Goal: Find specific page/section: Find specific page/section

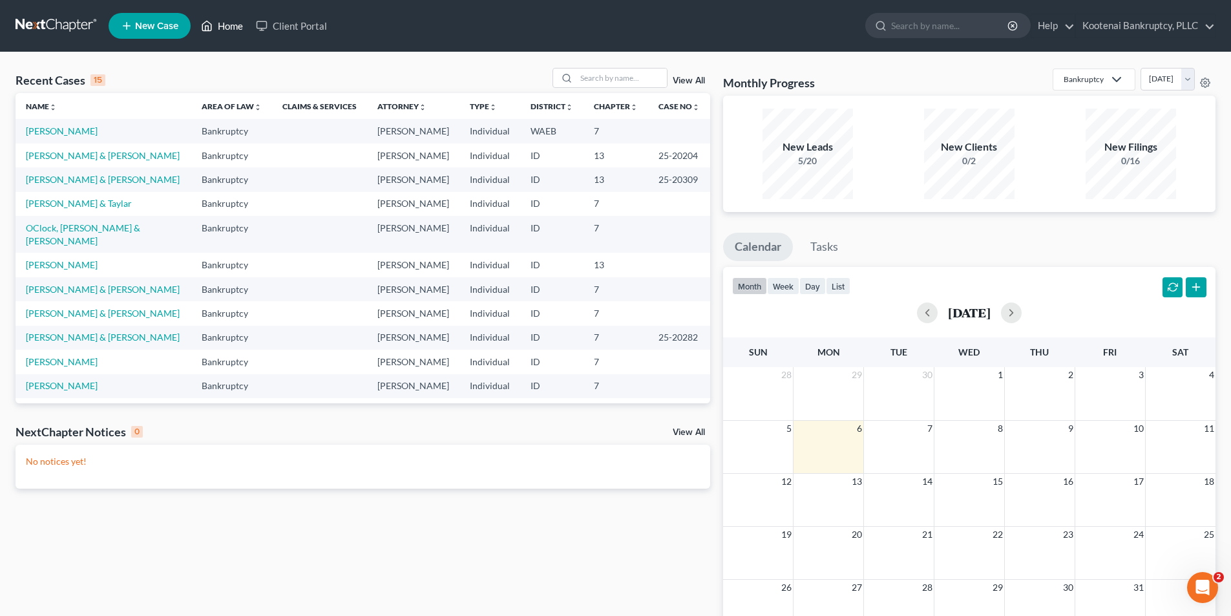
click at [245, 33] on link "Home" at bounding box center [222, 25] width 55 height 23
click at [215, 14] on ul "New Case Home Client Portal - No Result - See all results Or Press Enter... Hel…" at bounding box center [662, 26] width 1107 height 34
click at [231, 28] on link "Home" at bounding box center [222, 25] width 55 height 23
click at [602, 80] on input "search" at bounding box center [622, 78] width 90 height 19
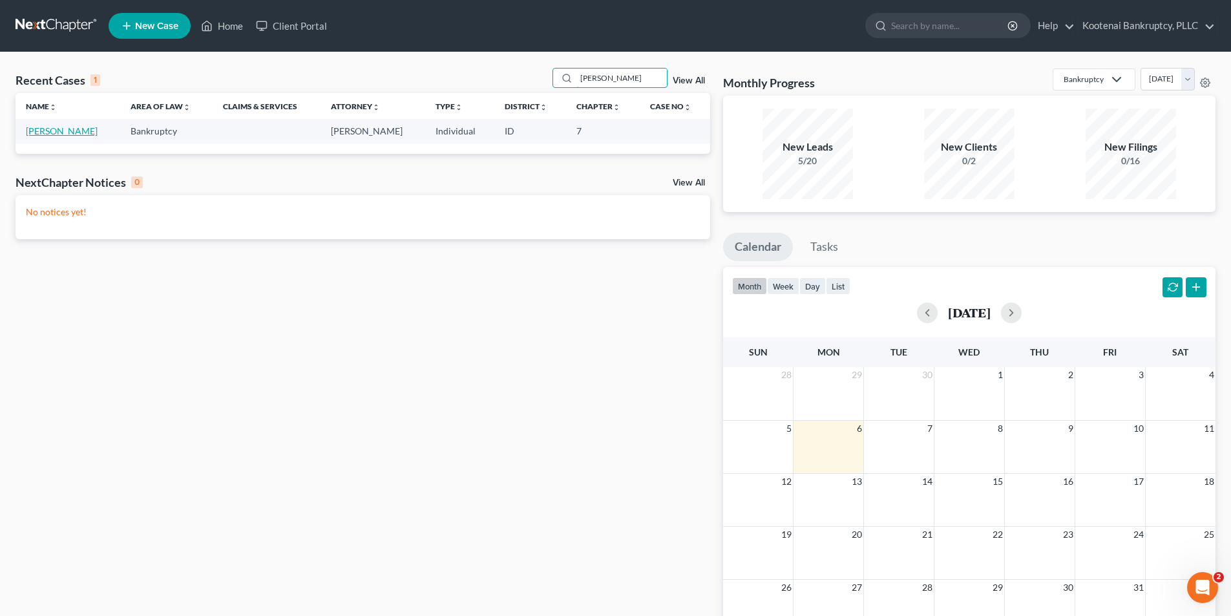
type input "gethers"
click at [58, 127] on link "[PERSON_NAME]" at bounding box center [62, 130] width 72 height 11
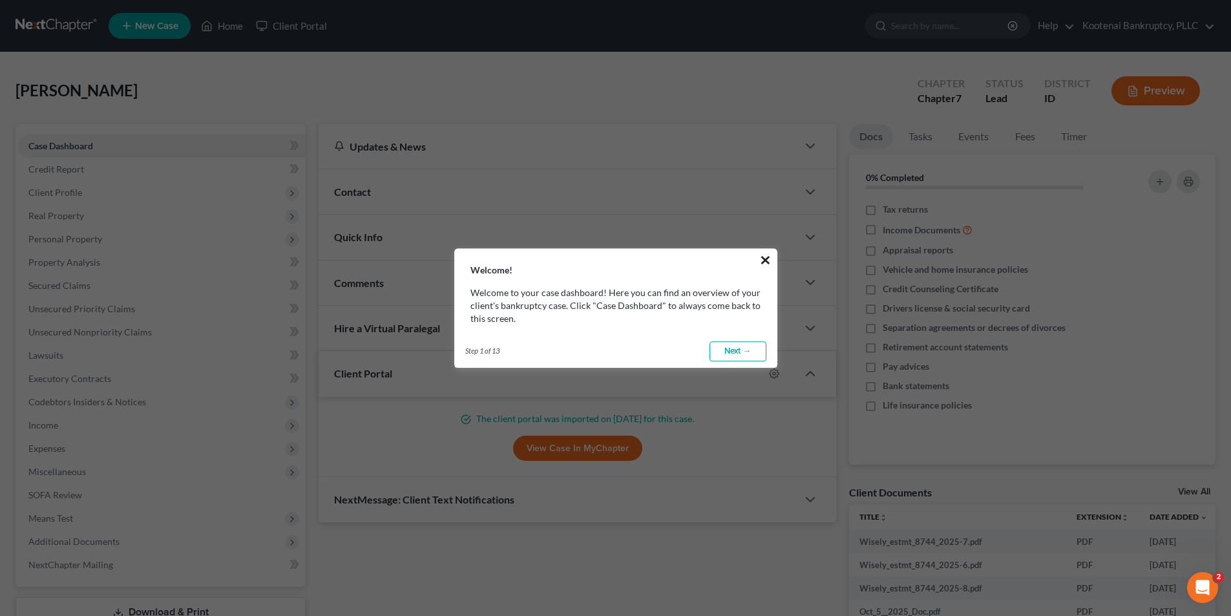
drag, startPoint x: 759, startPoint y: 251, endPoint x: 770, endPoint y: 264, distance: 17.4
click at [760, 251] on button "×" at bounding box center [765, 259] width 12 height 21
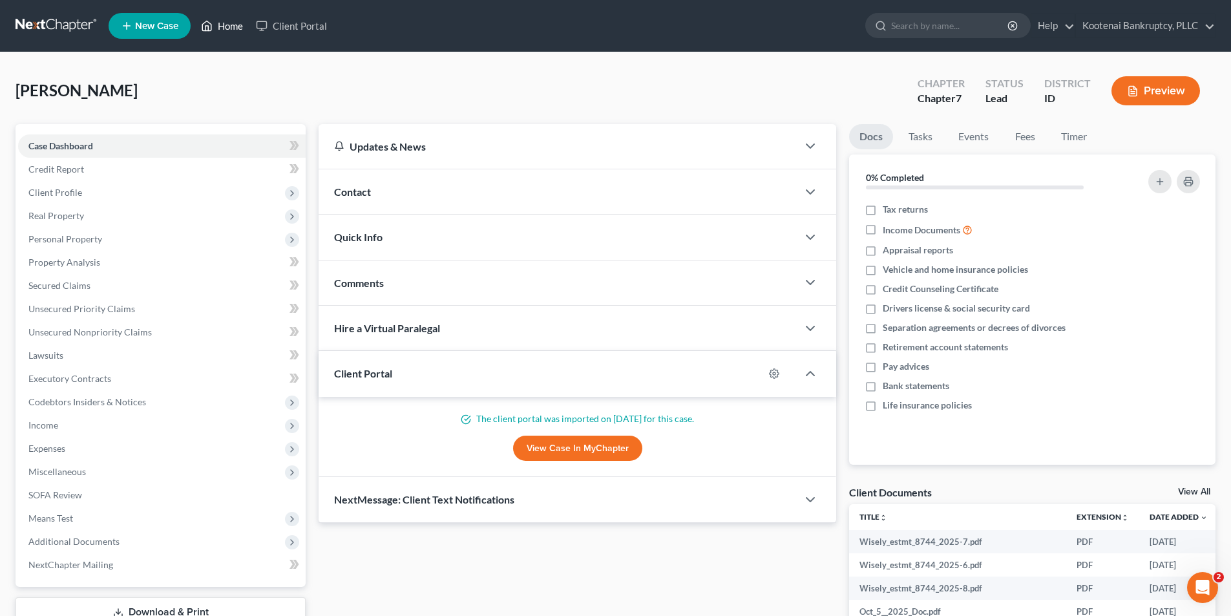
click at [236, 28] on link "Home" at bounding box center [222, 25] width 55 height 23
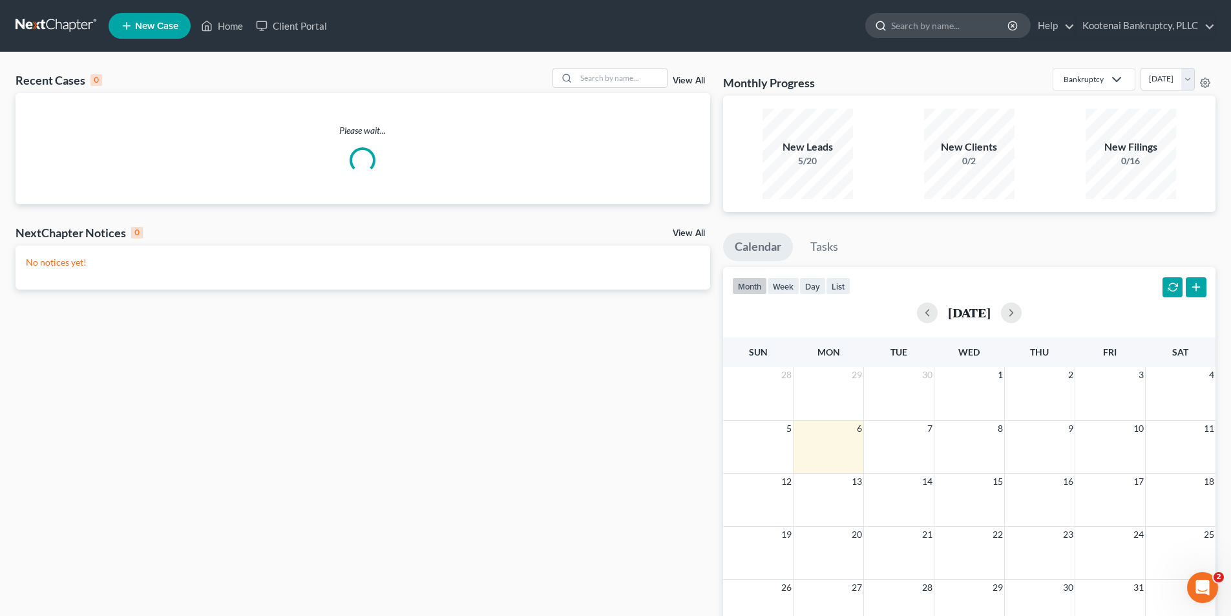
click at [926, 29] on input "search" at bounding box center [950, 26] width 118 height 24
click at [604, 76] on input "search" at bounding box center [622, 78] width 90 height 19
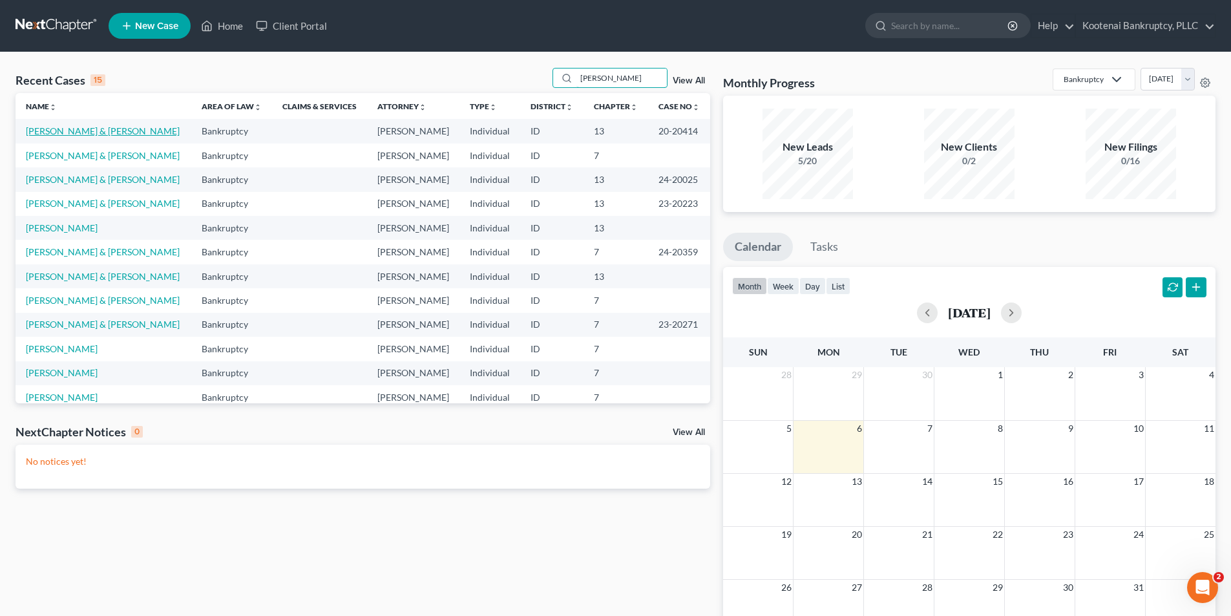
type input "[PERSON_NAME]"
click at [88, 127] on link "[PERSON_NAME] & [PERSON_NAME]" at bounding box center [103, 130] width 154 height 11
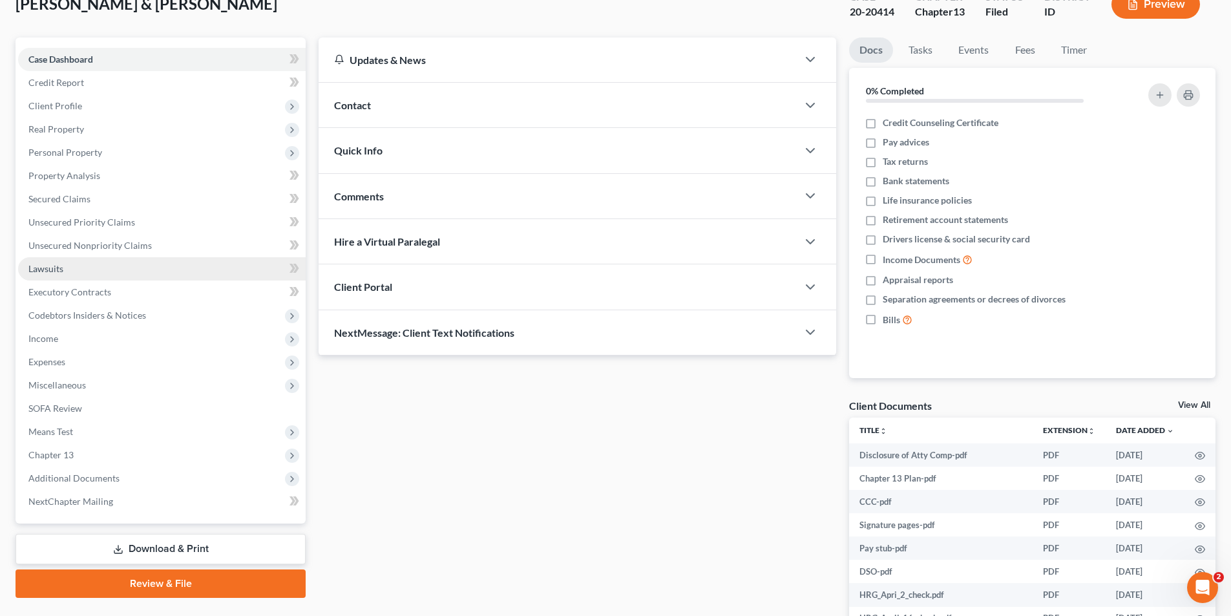
scroll to position [65, 0]
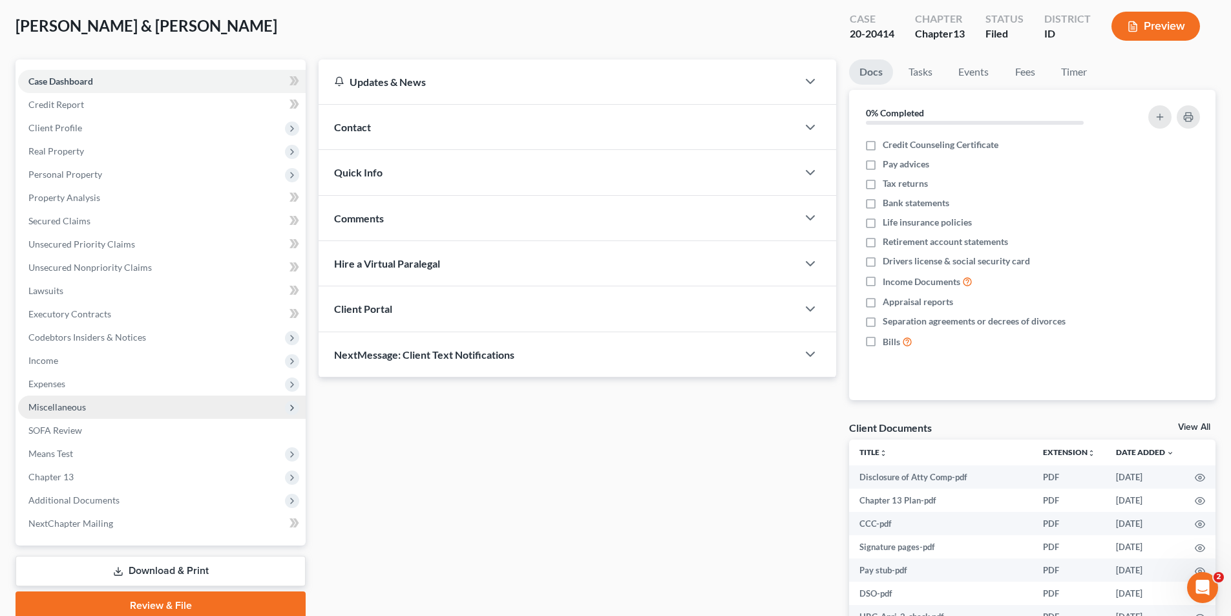
click at [116, 408] on span "Miscellaneous" at bounding box center [162, 407] width 288 height 23
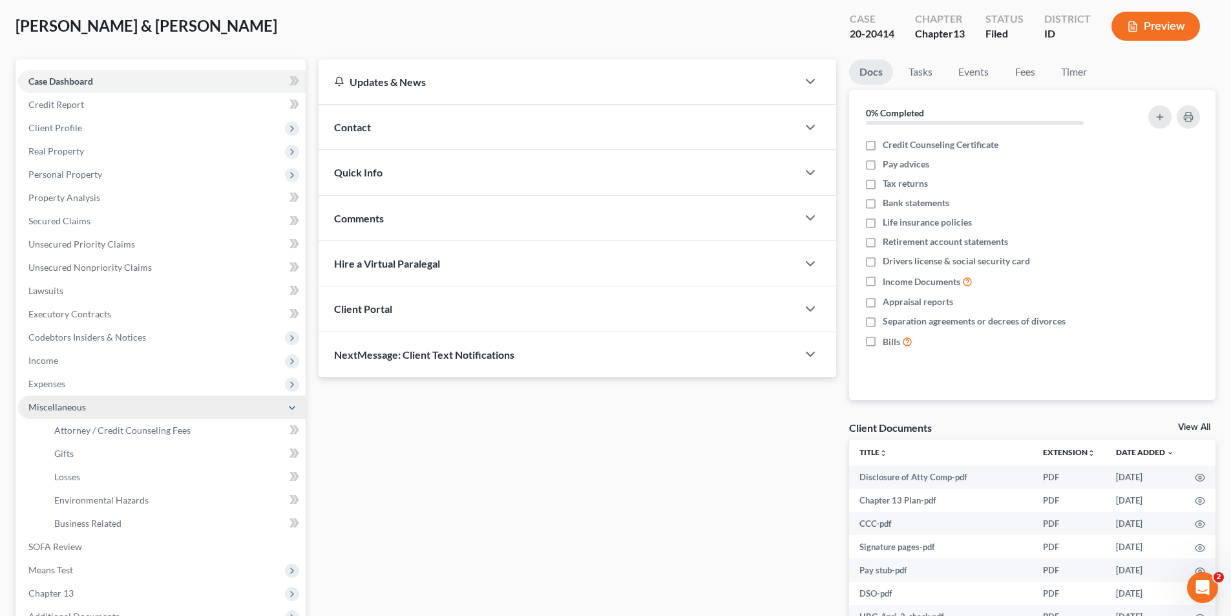
click at [116, 408] on span "Miscellaneous" at bounding box center [162, 407] width 288 height 23
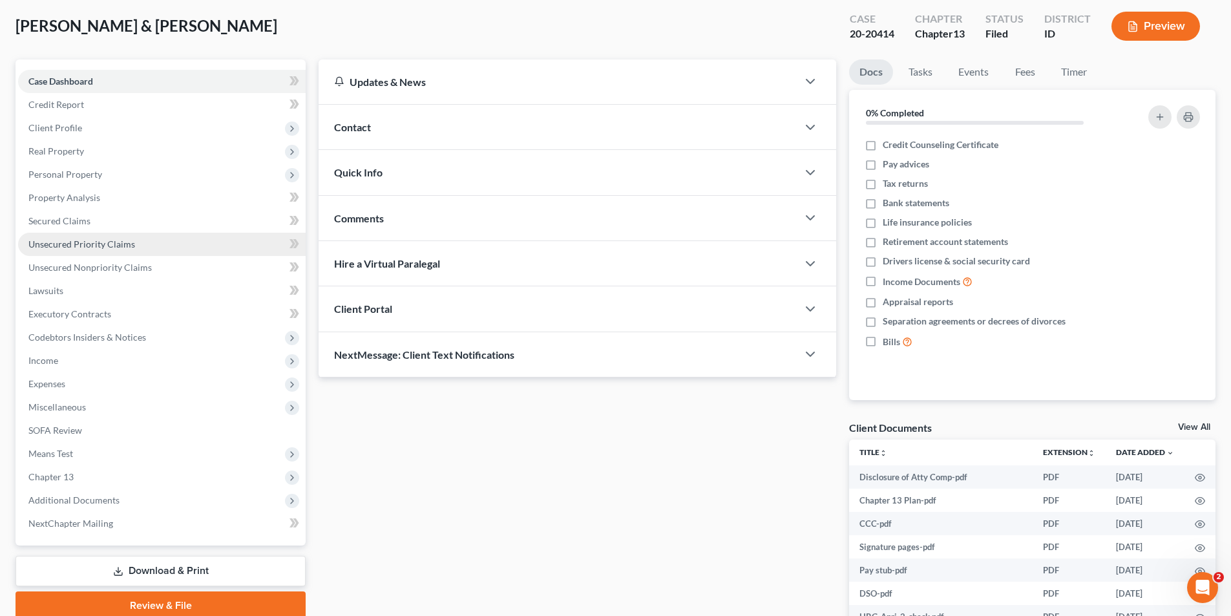
click at [146, 246] on link "Unsecured Priority Claims" at bounding box center [162, 244] width 288 height 23
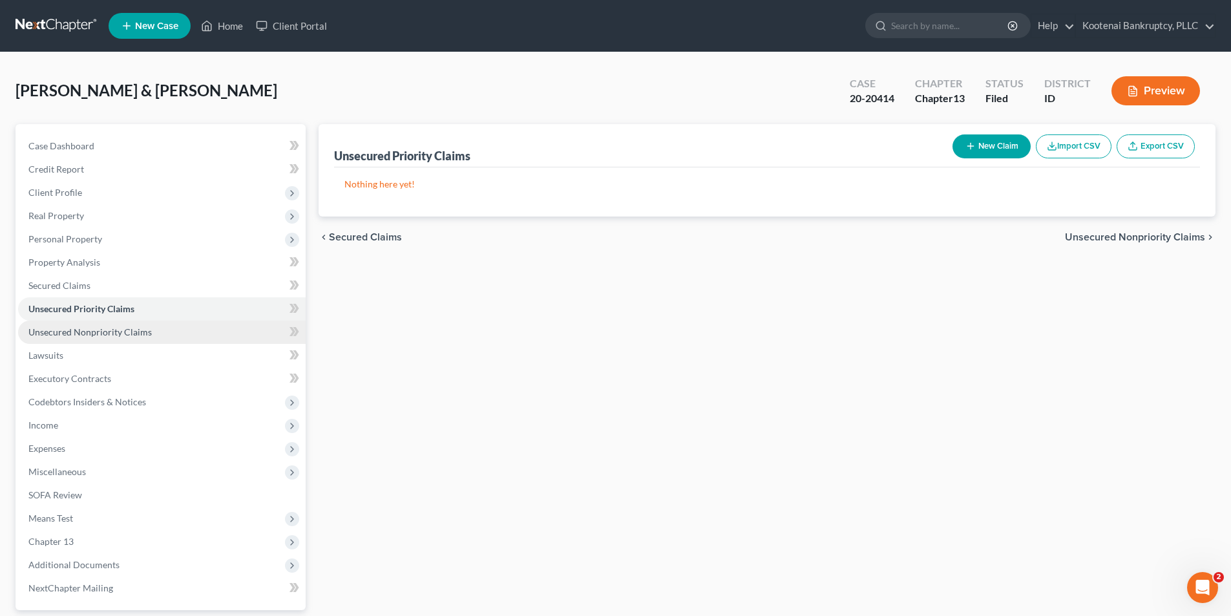
click at [145, 339] on link "Unsecured Nonpriority Claims" at bounding box center [162, 332] width 288 height 23
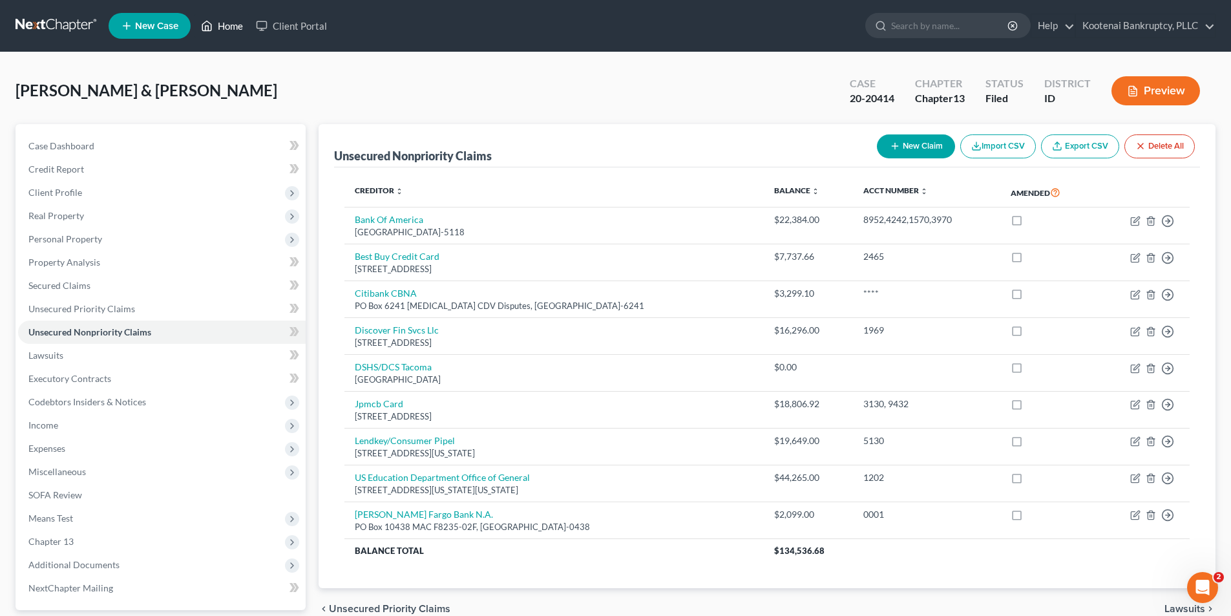
click at [222, 16] on link "Home" at bounding box center [222, 25] width 55 height 23
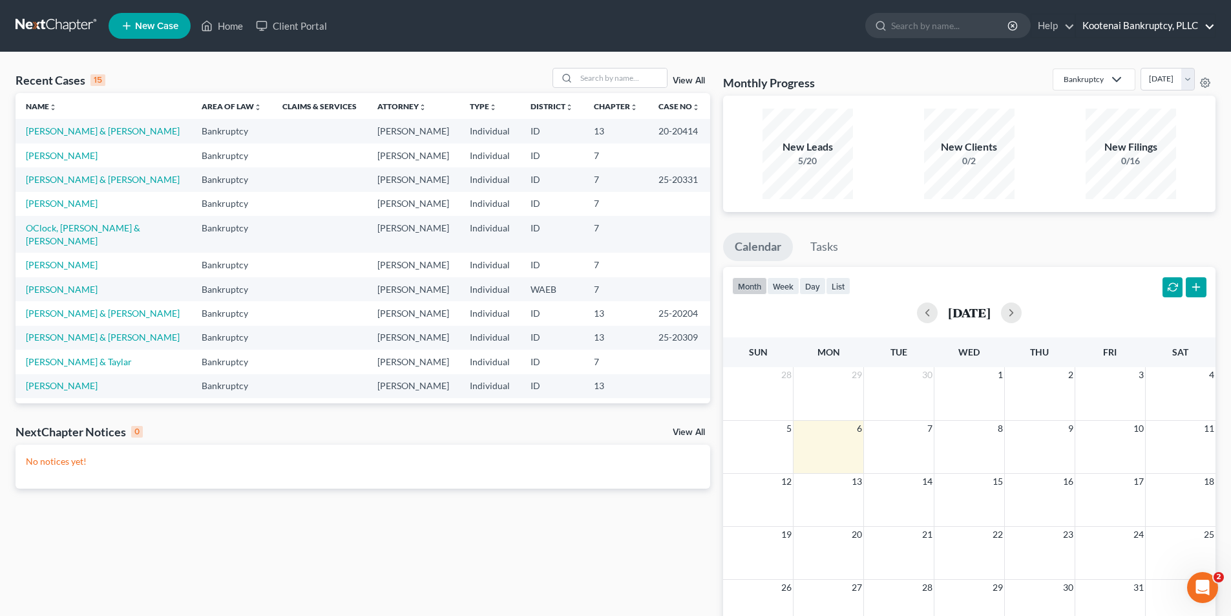
click at [1134, 26] on link "Kootenai Bankruptcy, PLLC" at bounding box center [1145, 25] width 139 height 23
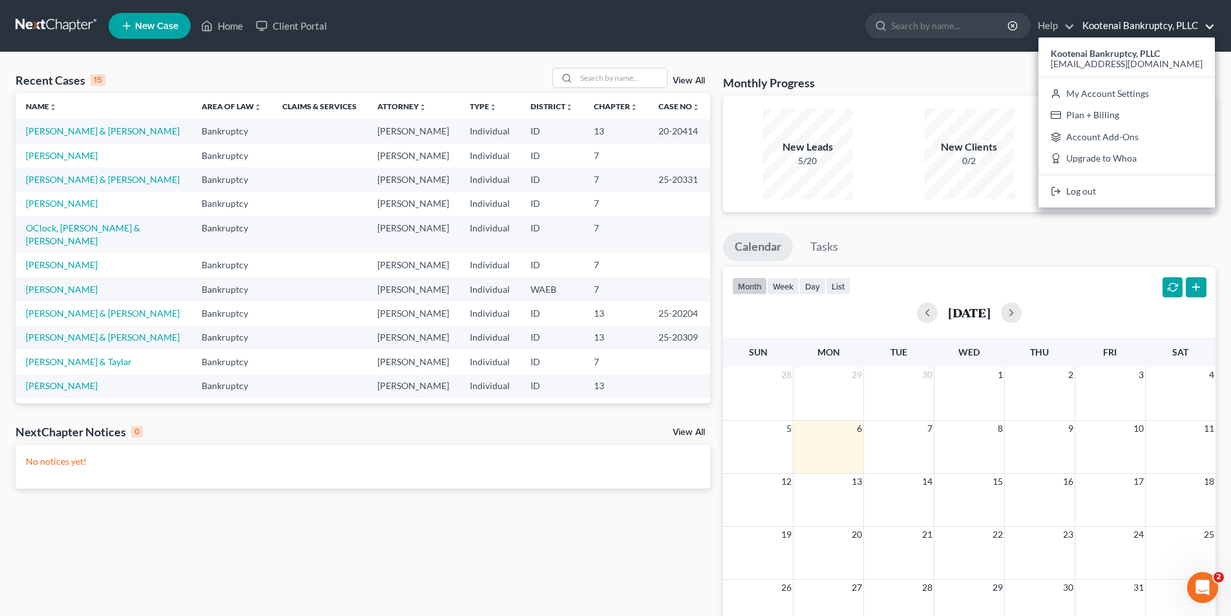
click at [1134, 28] on link "Kootenai Bankruptcy, PLLC" at bounding box center [1145, 25] width 139 height 23
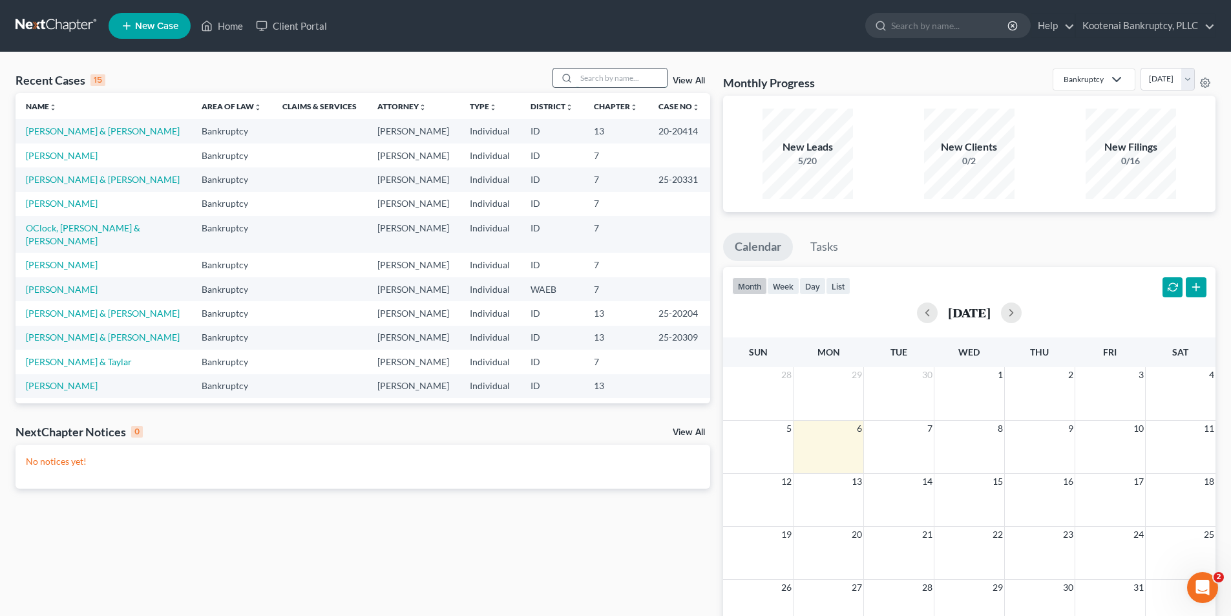
click at [641, 80] on input "search" at bounding box center [622, 78] width 90 height 19
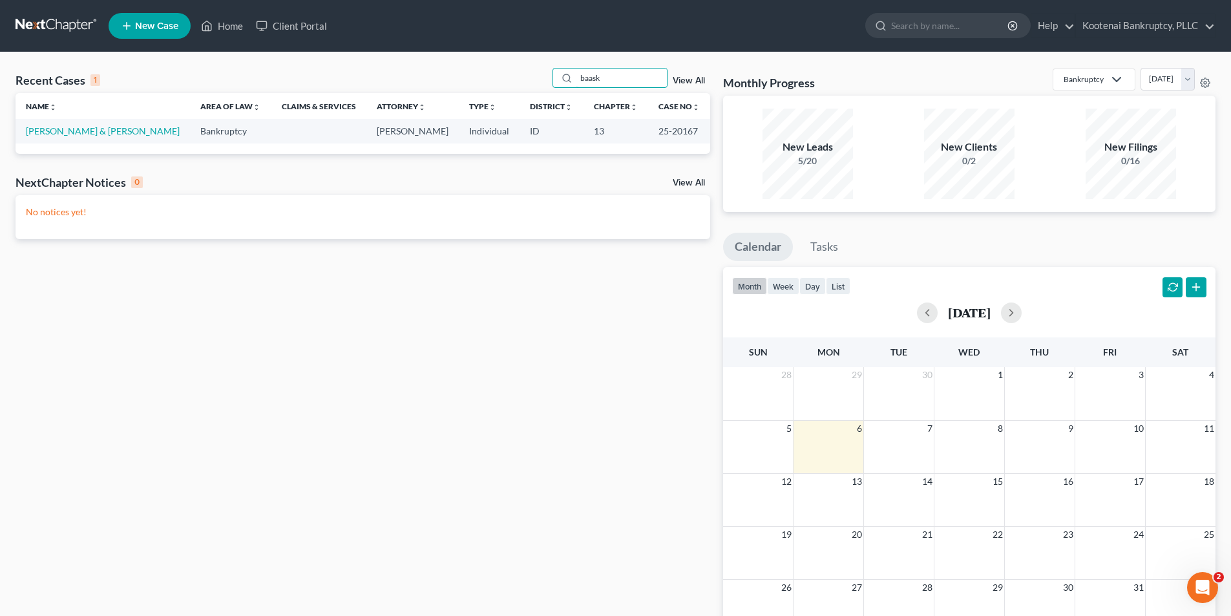
type input "baask"
click at [65, 138] on td "[PERSON_NAME] & [PERSON_NAME]" at bounding box center [103, 131] width 175 height 24
click at [68, 130] on link "[PERSON_NAME] & [PERSON_NAME]" at bounding box center [103, 130] width 154 height 11
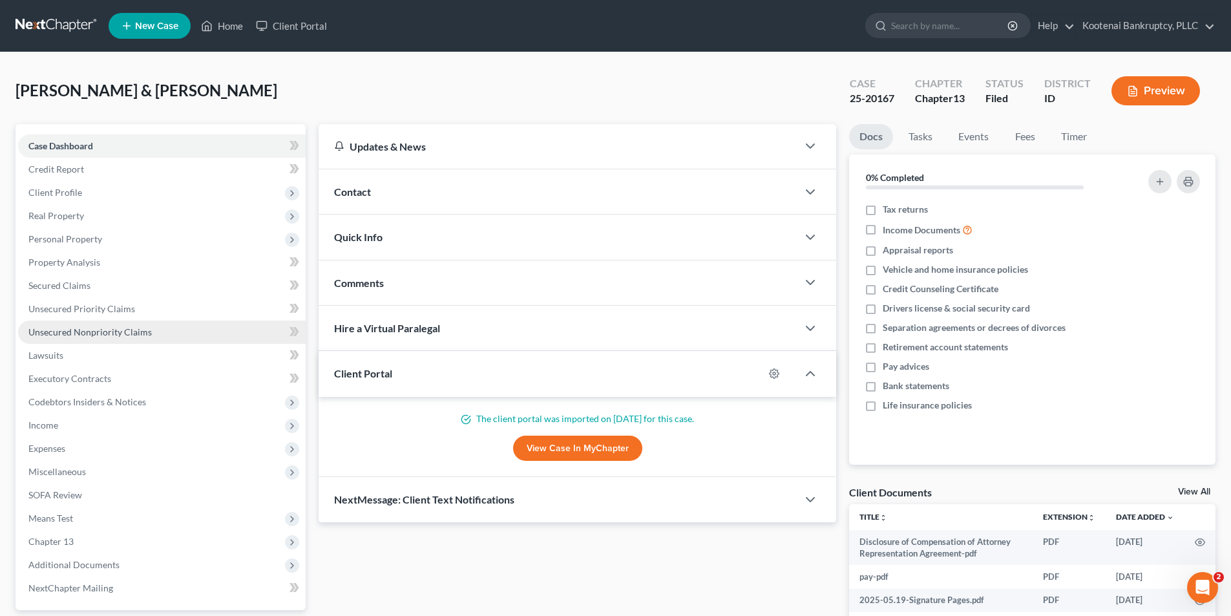
click at [145, 324] on link "Unsecured Nonpriority Claims" at bounding box center [162, 332] width 288 height 23
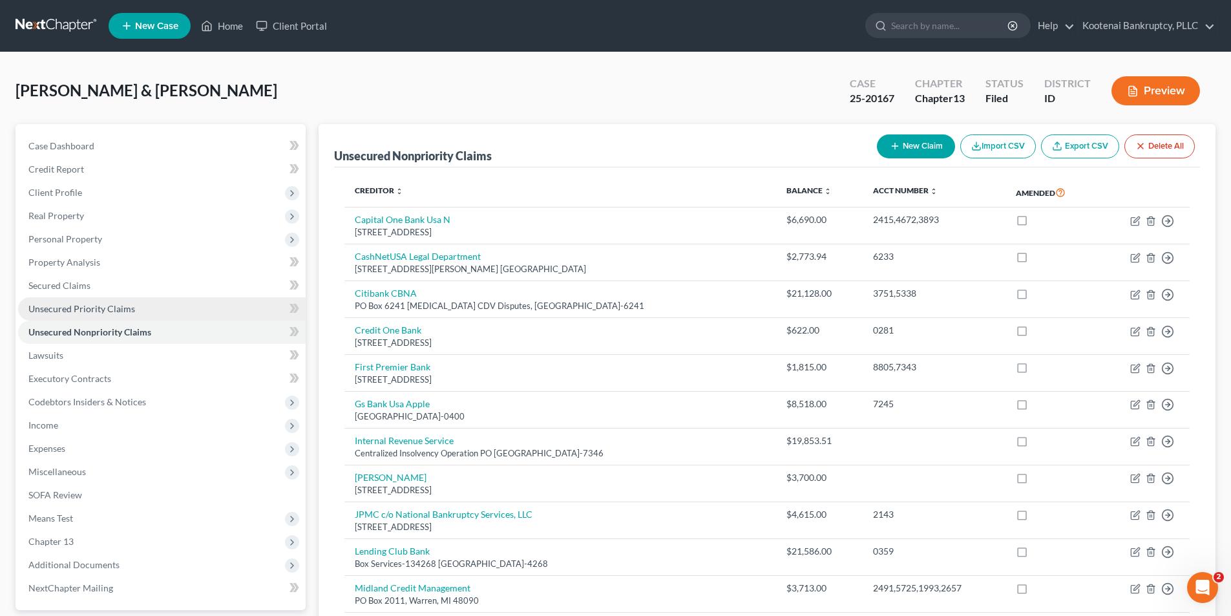
click at [146, 304] on link "Unsecured Priority Claims" at bounding box center [162, 308] width 288 height 23
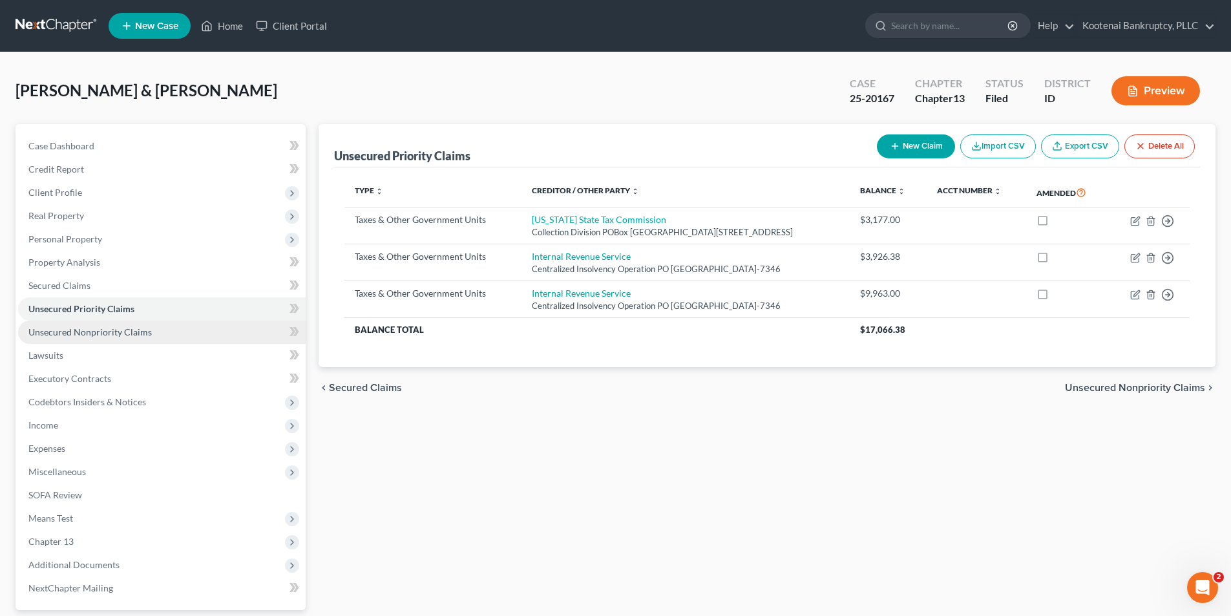
click at [137, 326] on span "Unsecured Nonpriority Claims" at bounding box center [89, 331] width 123 height 11
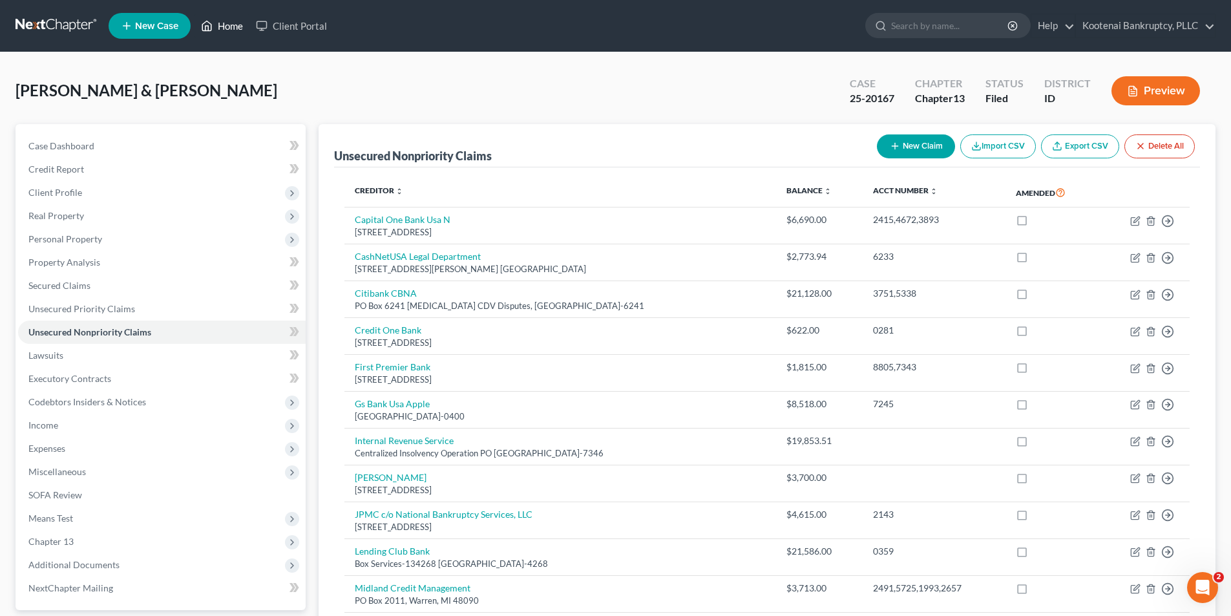
click at [213, 30] on icon at bounding box center [207, 26] width 12 height 16
click at [222, 22] on link "Home" at bounding box center [222, 25] width 55 height 23
click at [226, 26] on link "Home" at bounding box center [222, 25] width 55 height 23
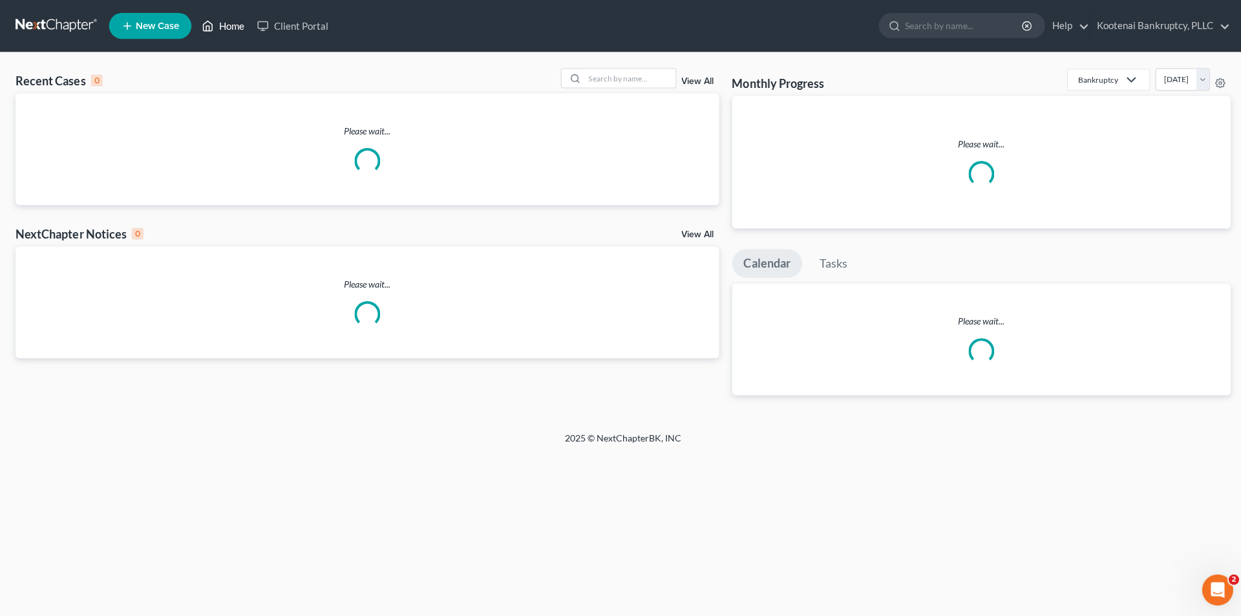
click at [233, 30] on link "Home" at bounding box center [222, 25] width 55 height 23
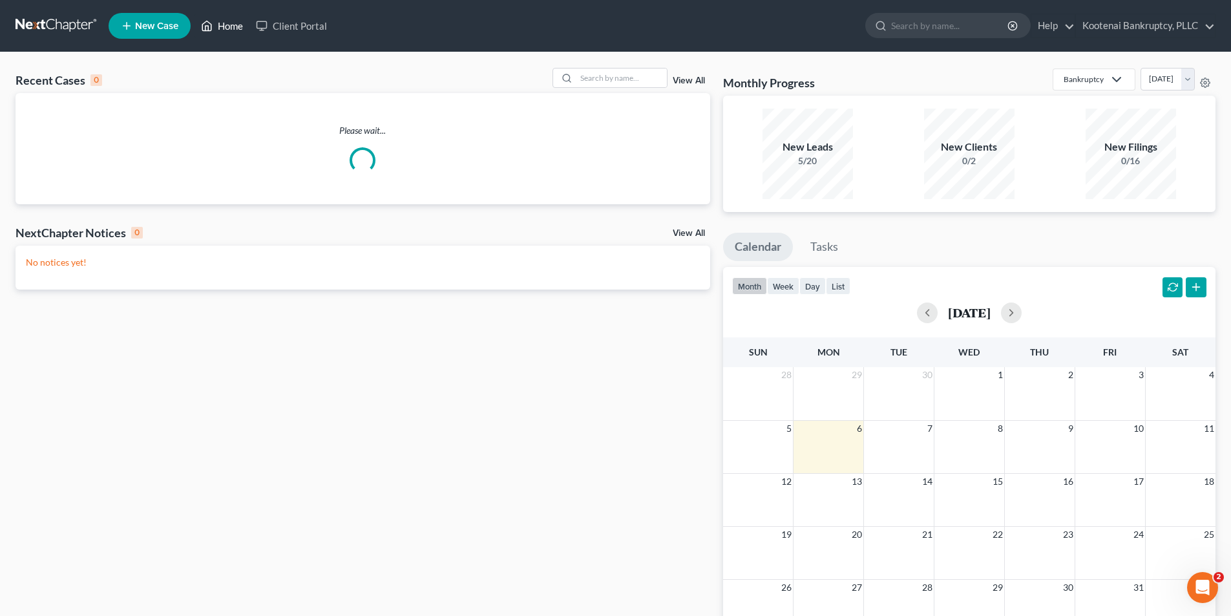
click at [233, 30] on link "Home" at bounding box center [222, 25] width 55 height 23
click at [626, 74] on input "search" at bounding box center [622, 78] width 90 height 19
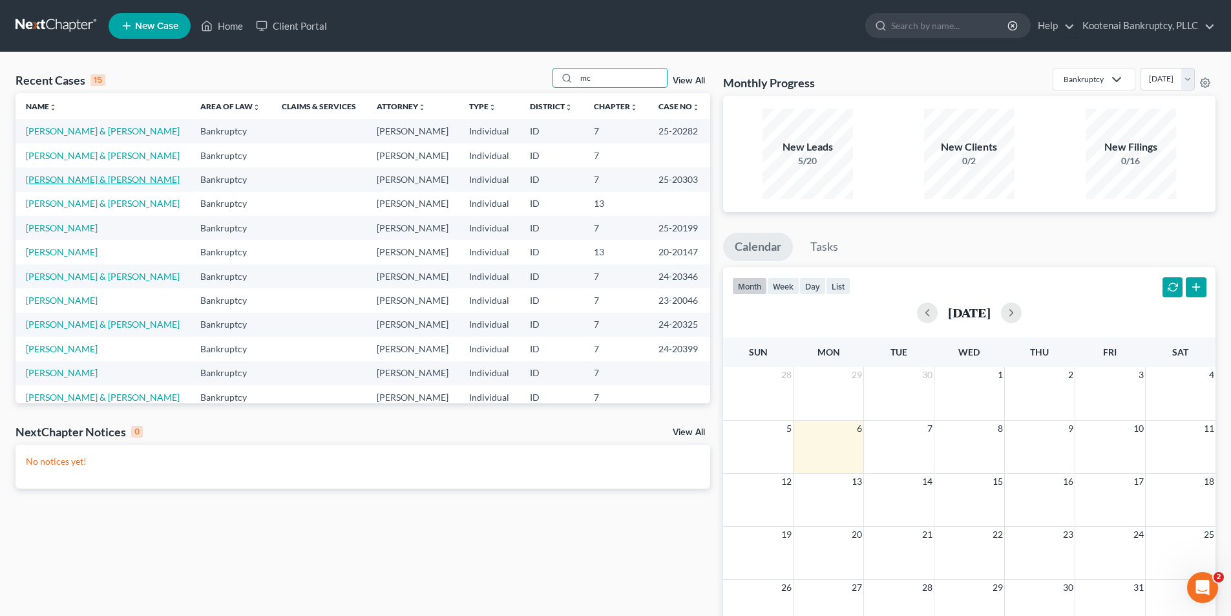
type input "mc"
click at [129, 185] on link "[PERSON_NAME] & [PERSON_NAME]" at bounding box center [103, 179] width 154 height 11
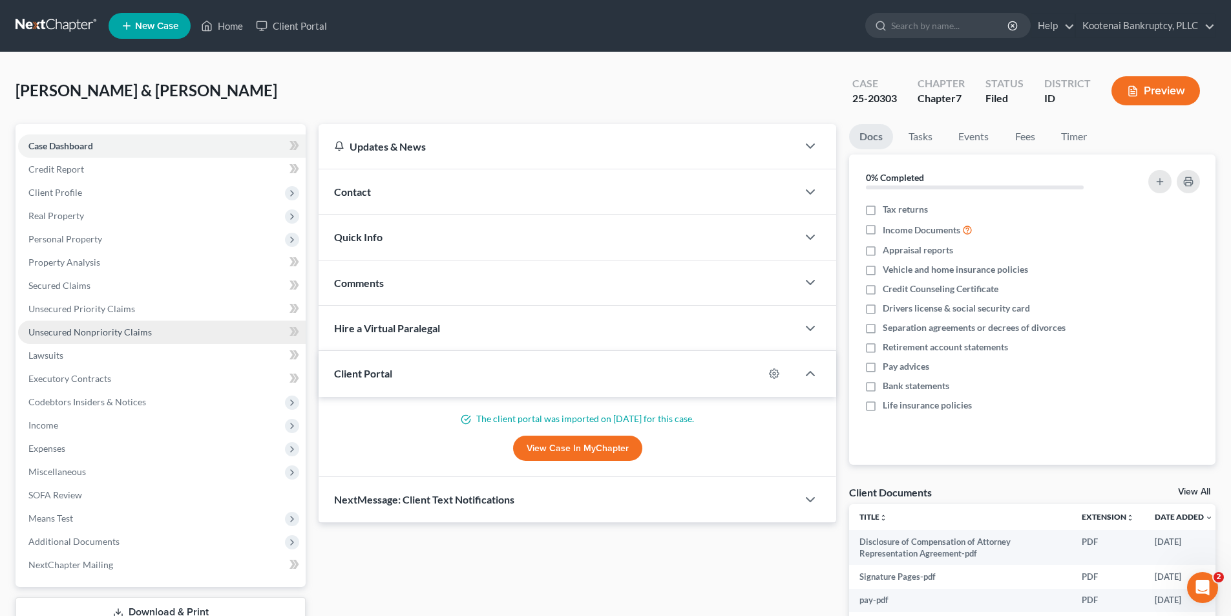
click at [71, 339] on link "Unsecured Nonpriority Claims" at bounding box center [162, 332] width 288 height 23
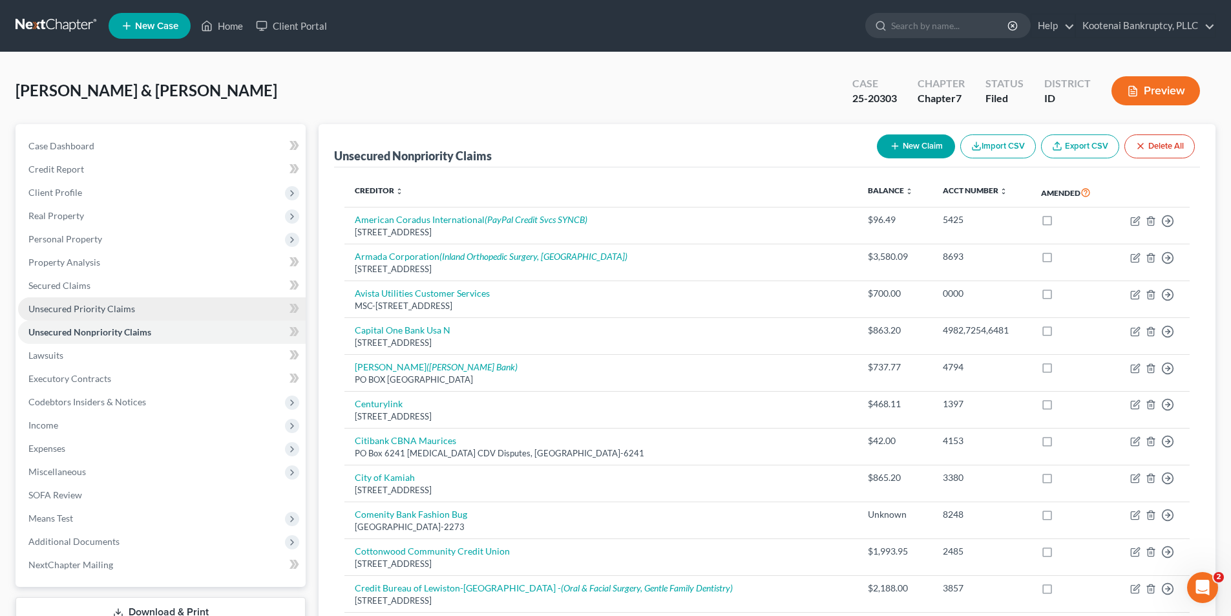
click at [114, 312] on span "Unsecured Priority Claims" at bounding box center [81, 308] width 107 height 11
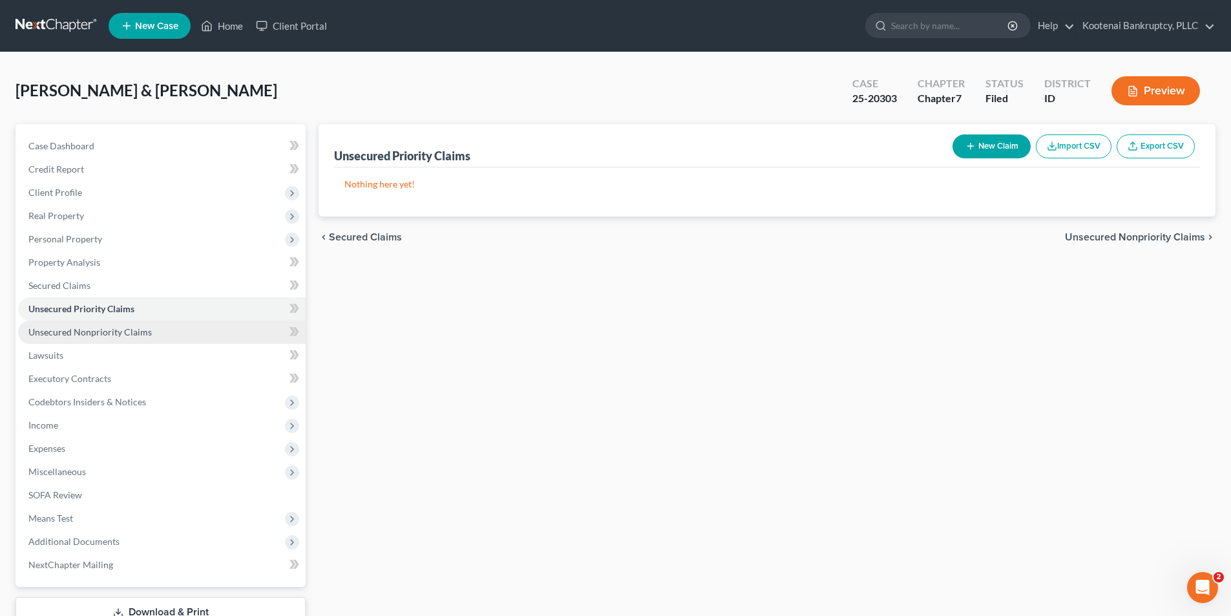
click at [111, 327] on span "Unsecured Nonpriority Claims" at bounding box center [89, 331] width 123 height 11
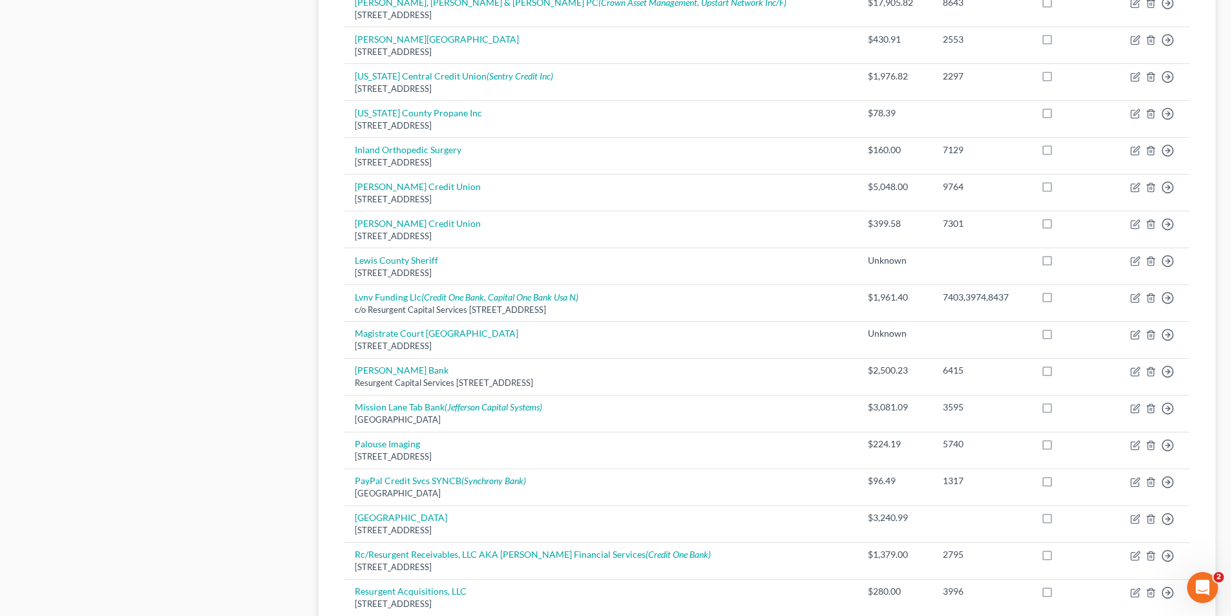
scroll to position [840, 0]
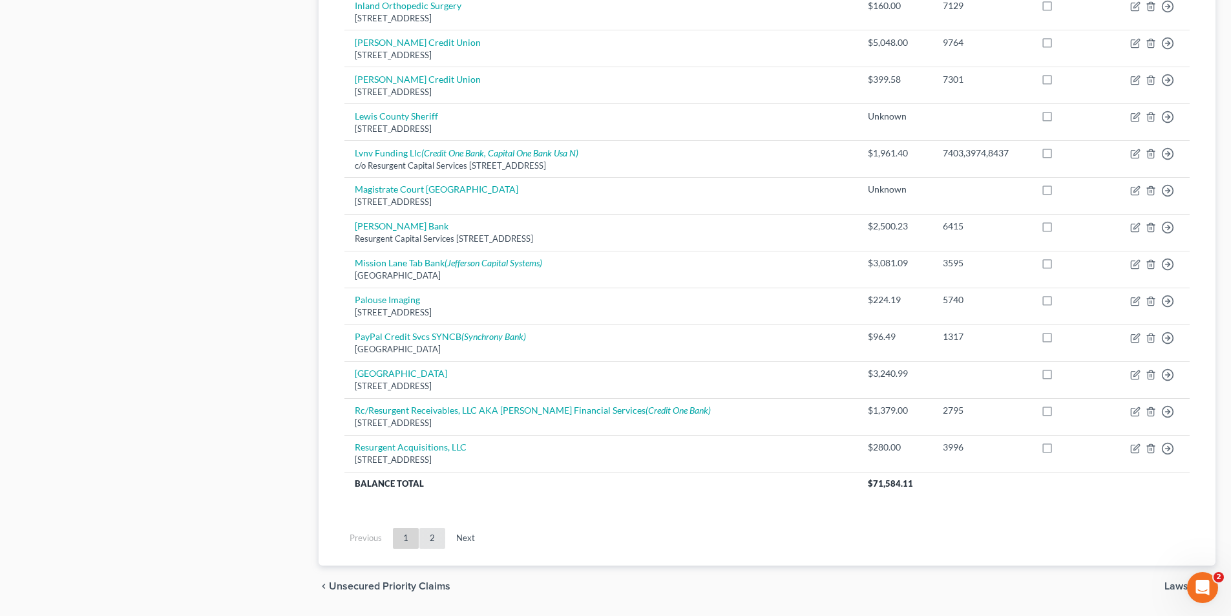
click at [429, 533] on link "2" at bounding box center [432, 538] width 26 height 21
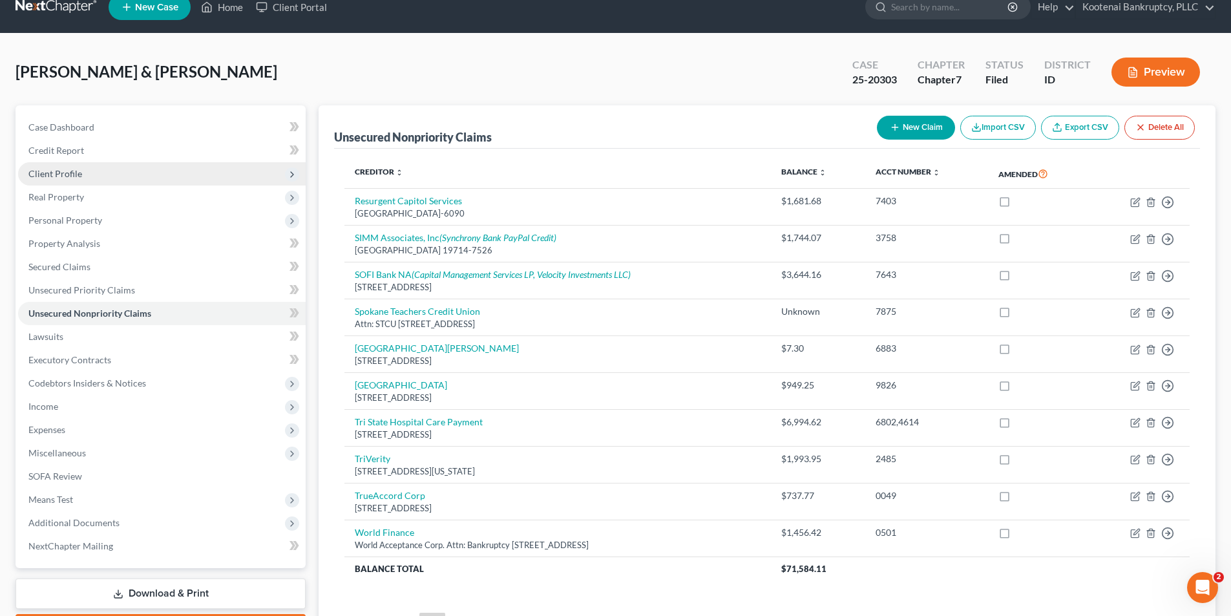
scroll to position [0, 0]
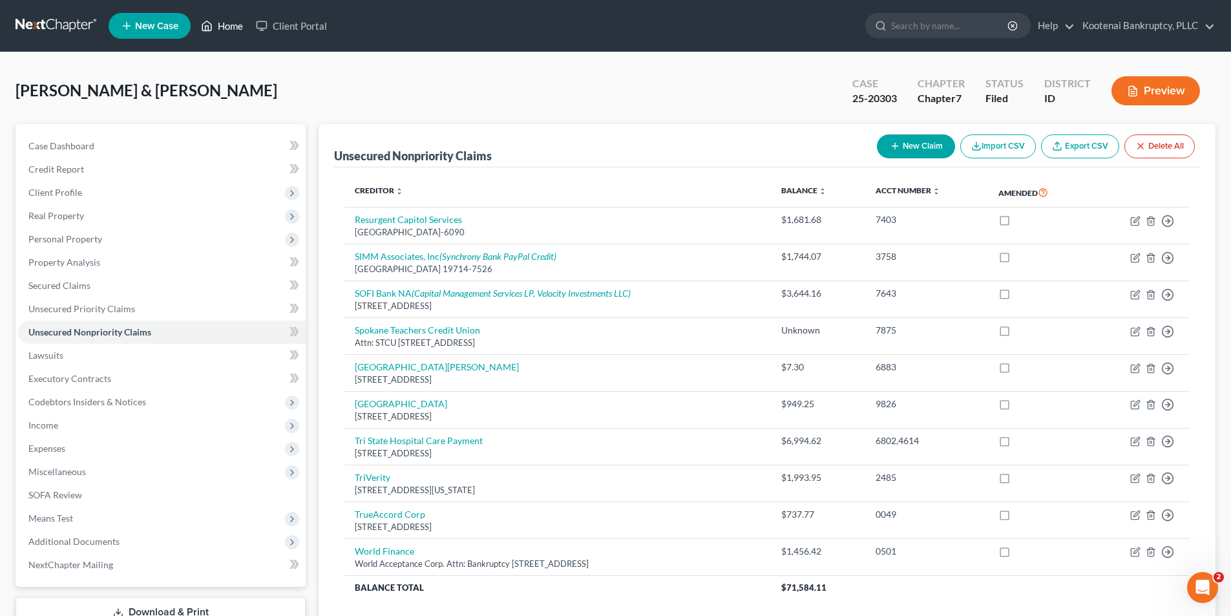
click at [220, 26] on link "Home" at bounding box center [222, 25] width 55 height 23
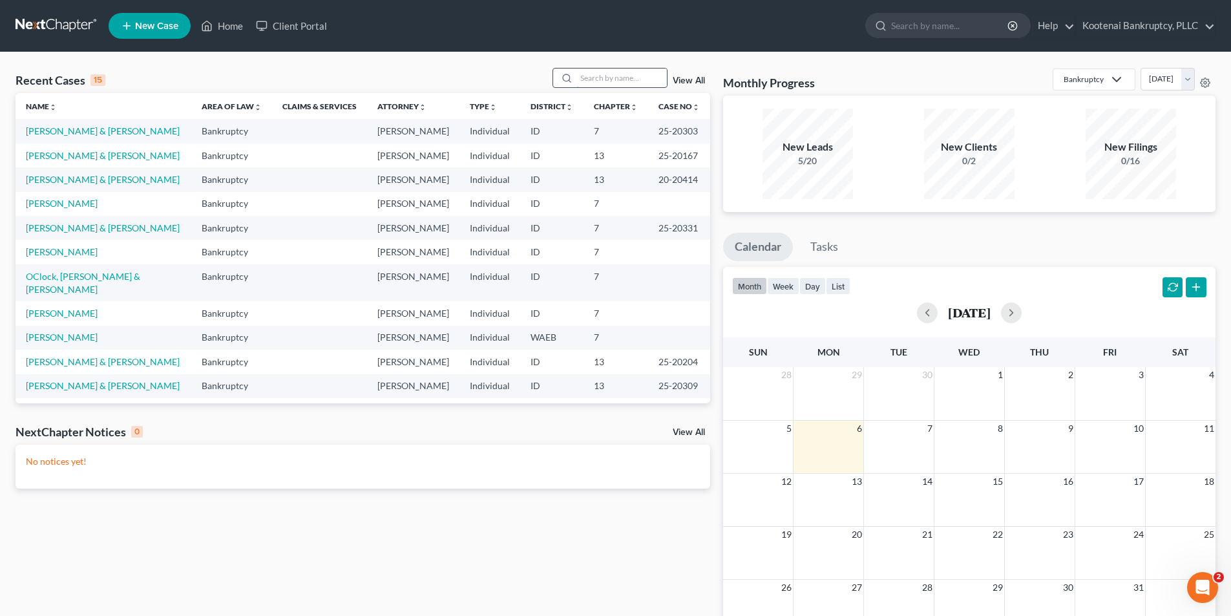
click at [600, 78] on input "search" at bounding box center [622, 78] width 90 height 19
type input "torre"
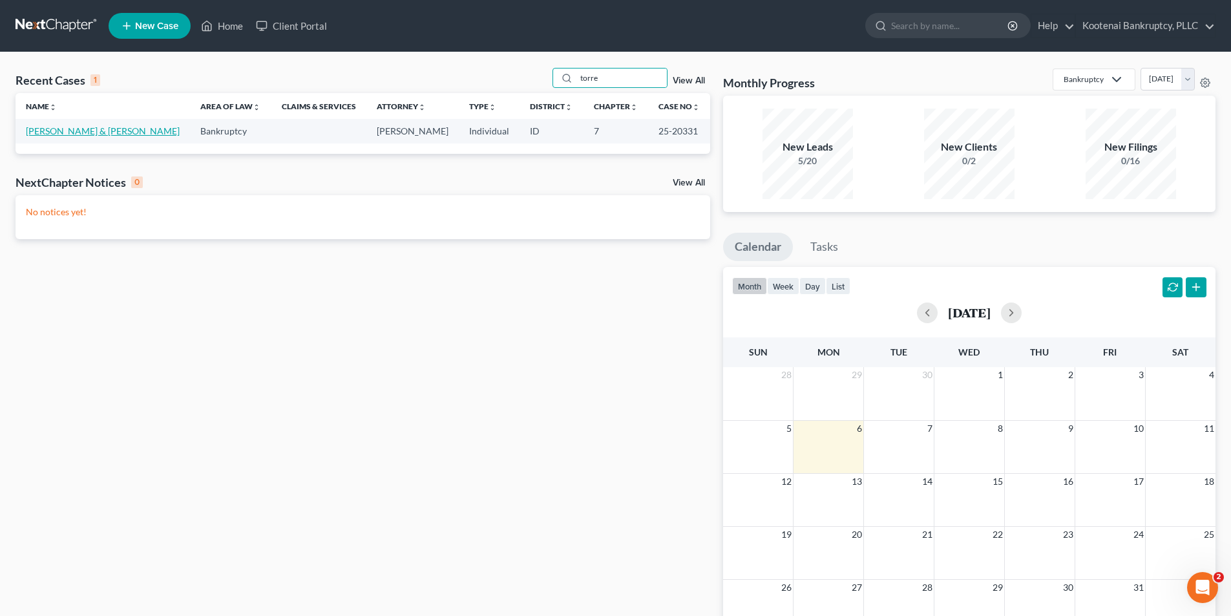
click at [74, 129] on link "[PERSON_NAME] & [PERSON_NAME]" at bounding box center [103, 130] width 154 height 11
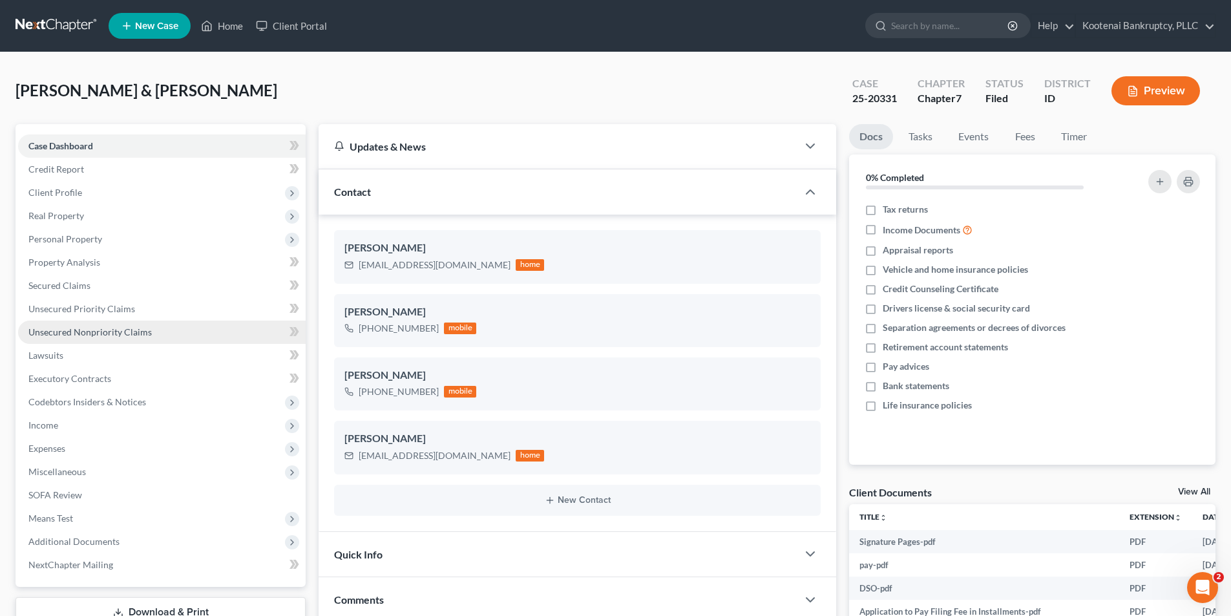
click at [95, 332] on span "Unsecured Nonpriority Claims" at bounding box center [89, 331] width 123 height 11
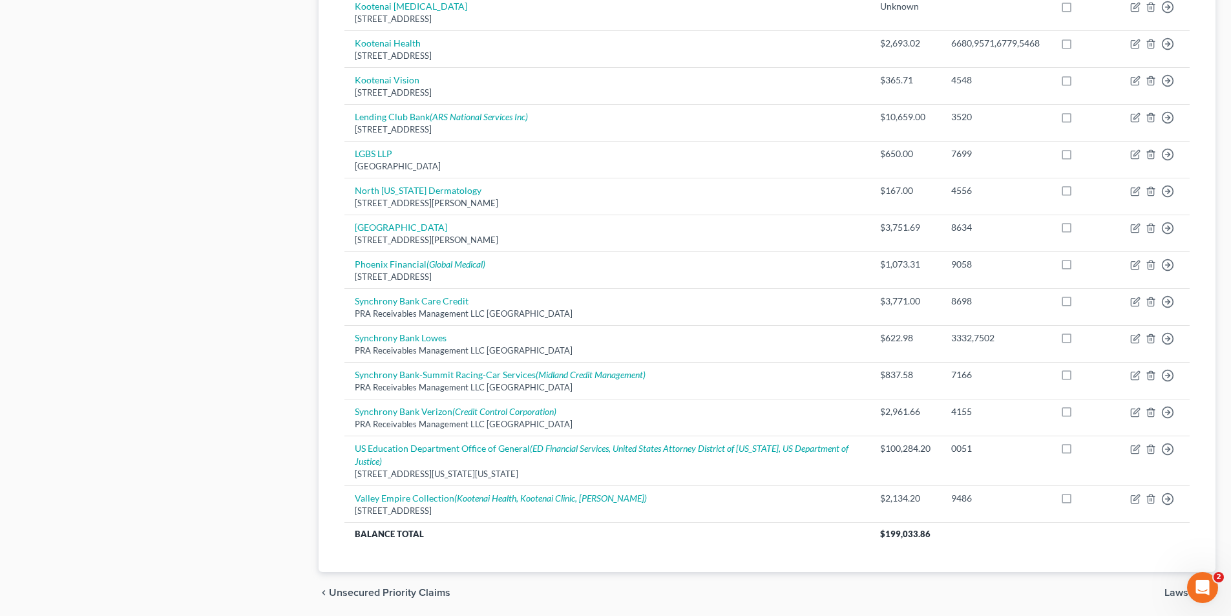
scroll to position [749, 0]
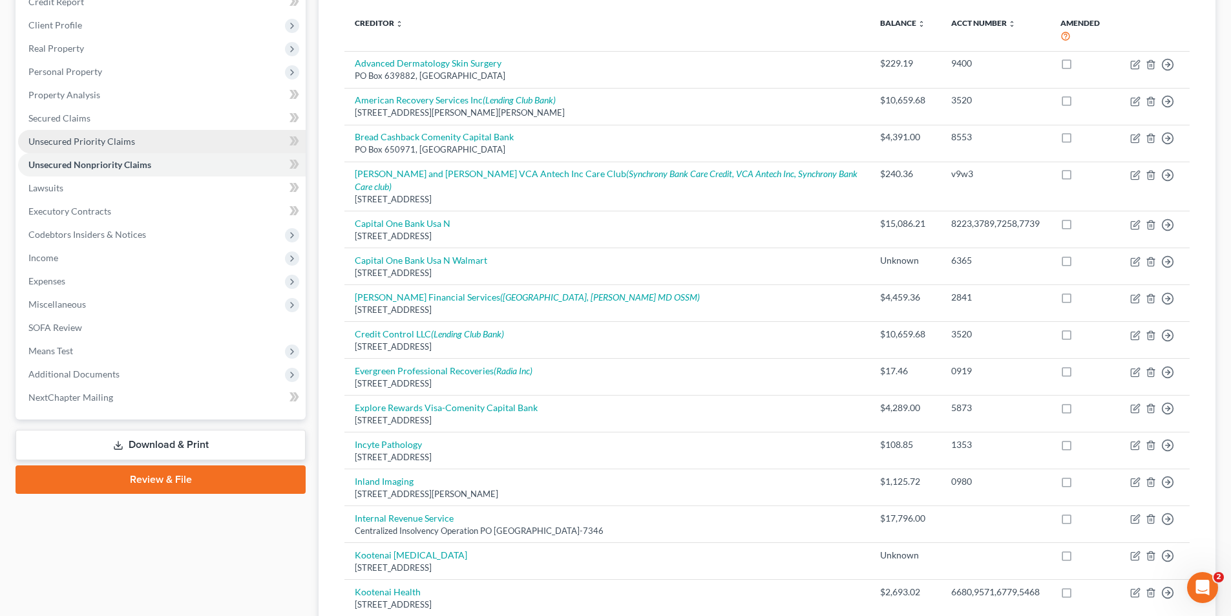
click at [85, 138] on span "Unsecured Priority Claims" at bounding box center [81, 141] width 107 height 11
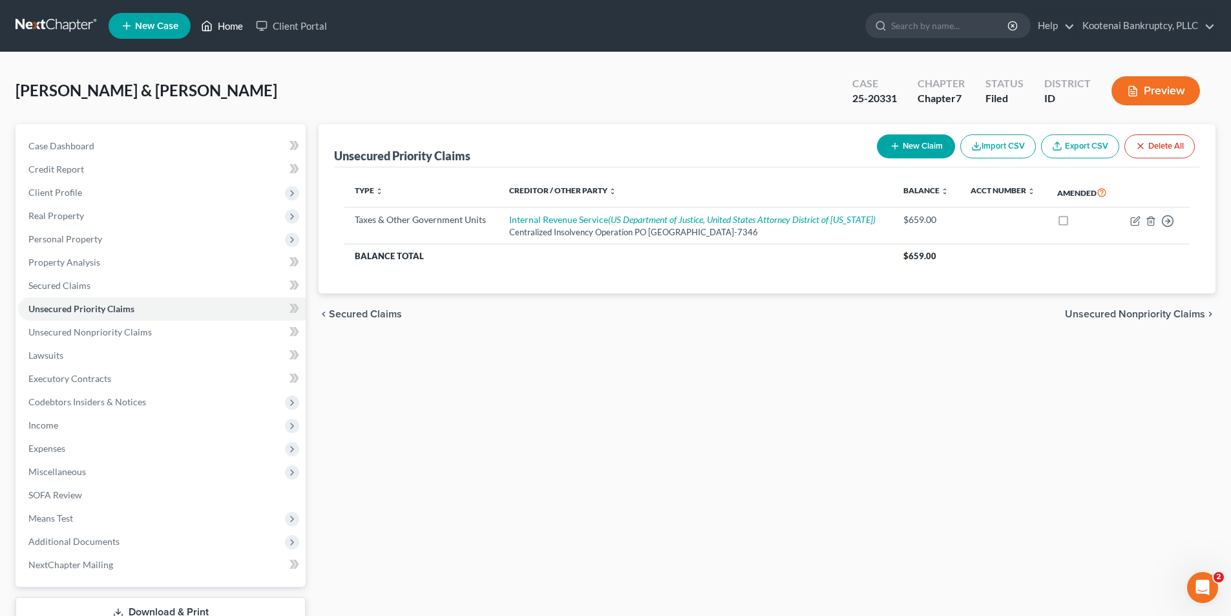
click at [227, 32] on link "Home" at bounding box center [222, 25] width 55 height 23
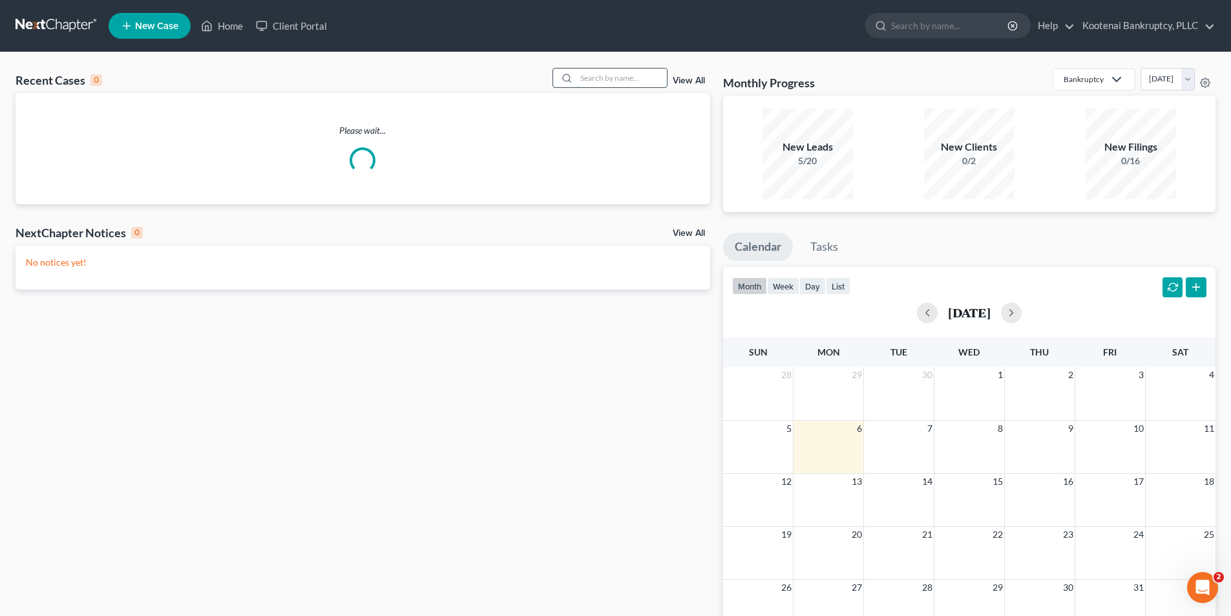
click at [629, 79] on input "search" at bounding box center [622, 78] width 90 height 19
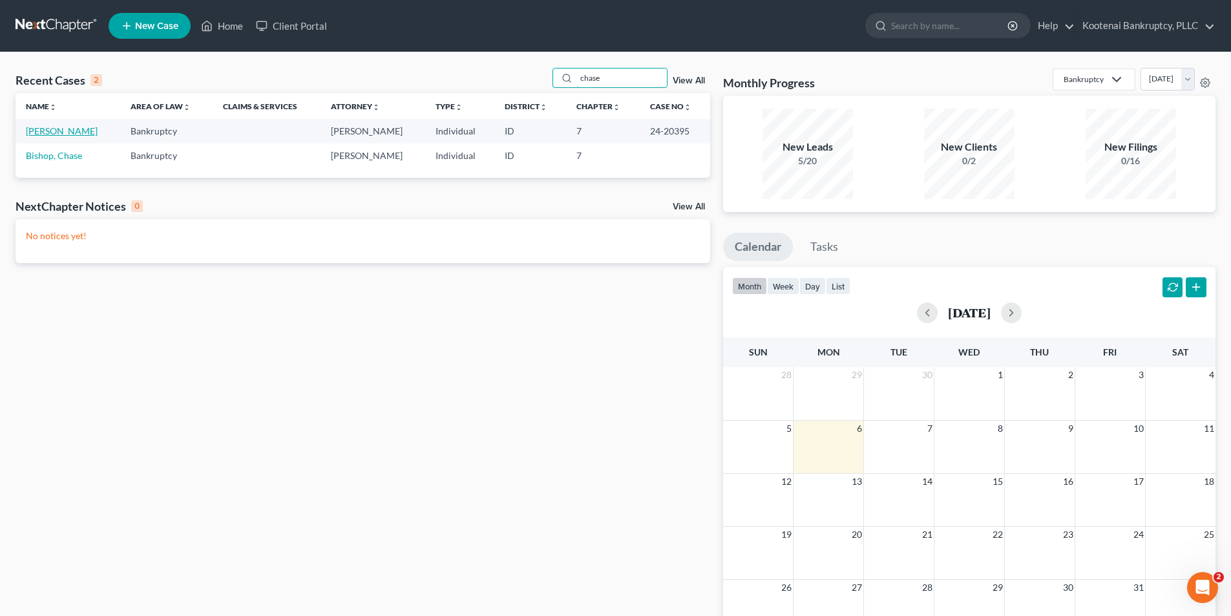
type input "chase"
click at [65, 127] on link "[PERSON_NAME]" at bounding box center [62, 130] width 72 height 11
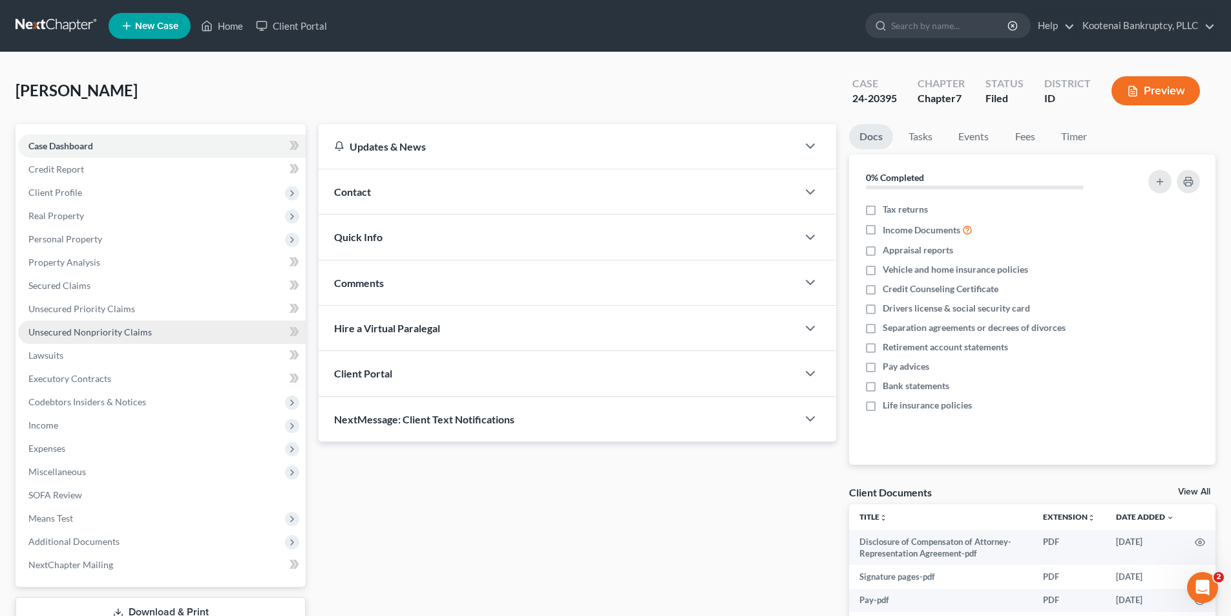
click at [96, 322] on link "Unsecured Nonpriority Claims" at bounding box center [162, 332] width 288 height 23
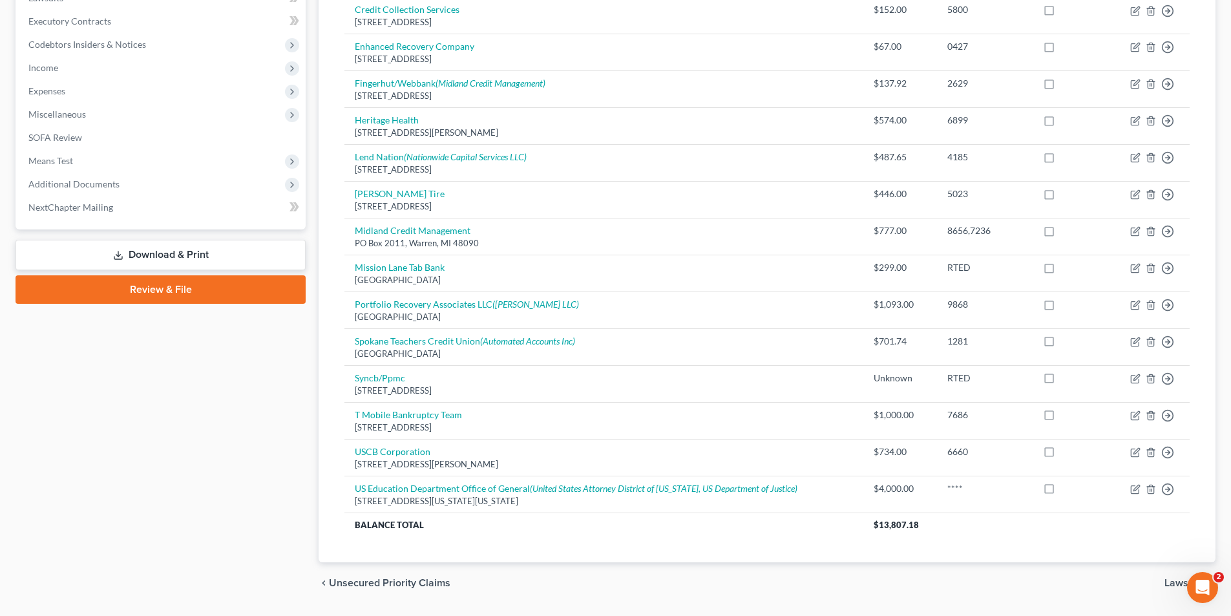
scroll to position [394, 0]
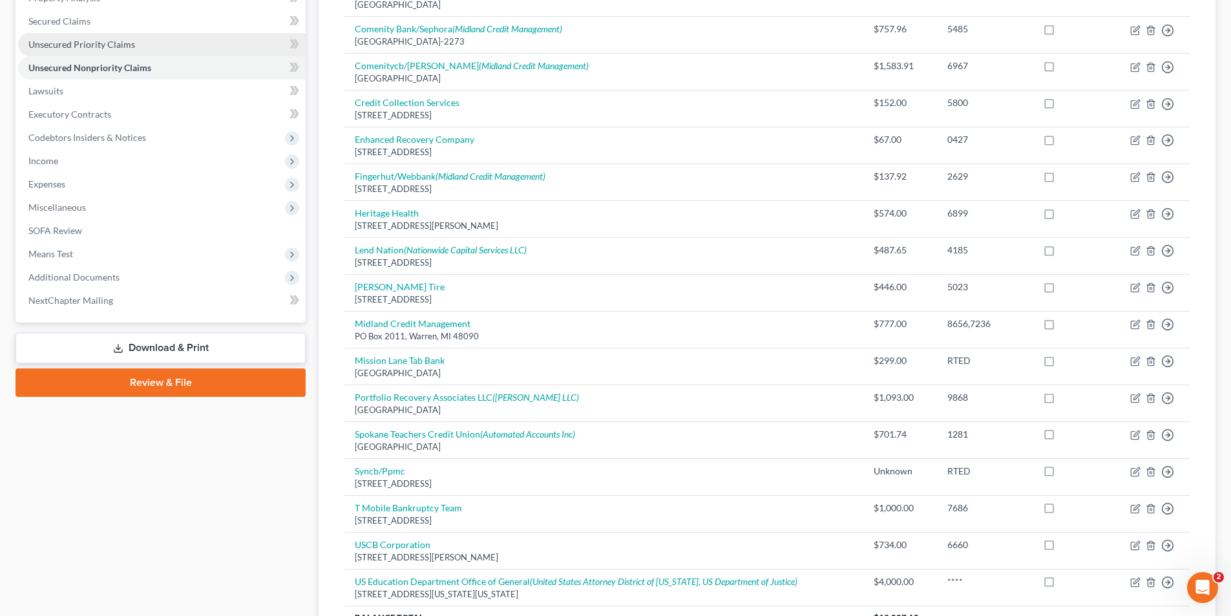
click at [111, 44] on span "Unsecured Priority Claims" at bounding box center [81, 44] width 107 height 11
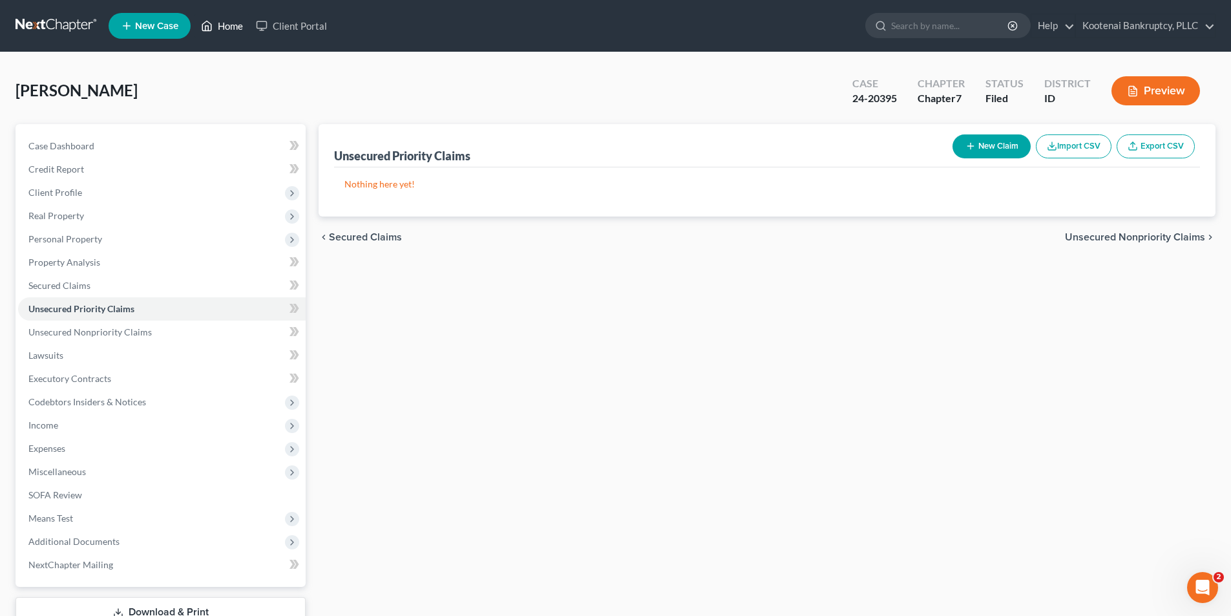
click at [224, 22] on link "Home" at bounding box center [222, 25] width 55 height 23
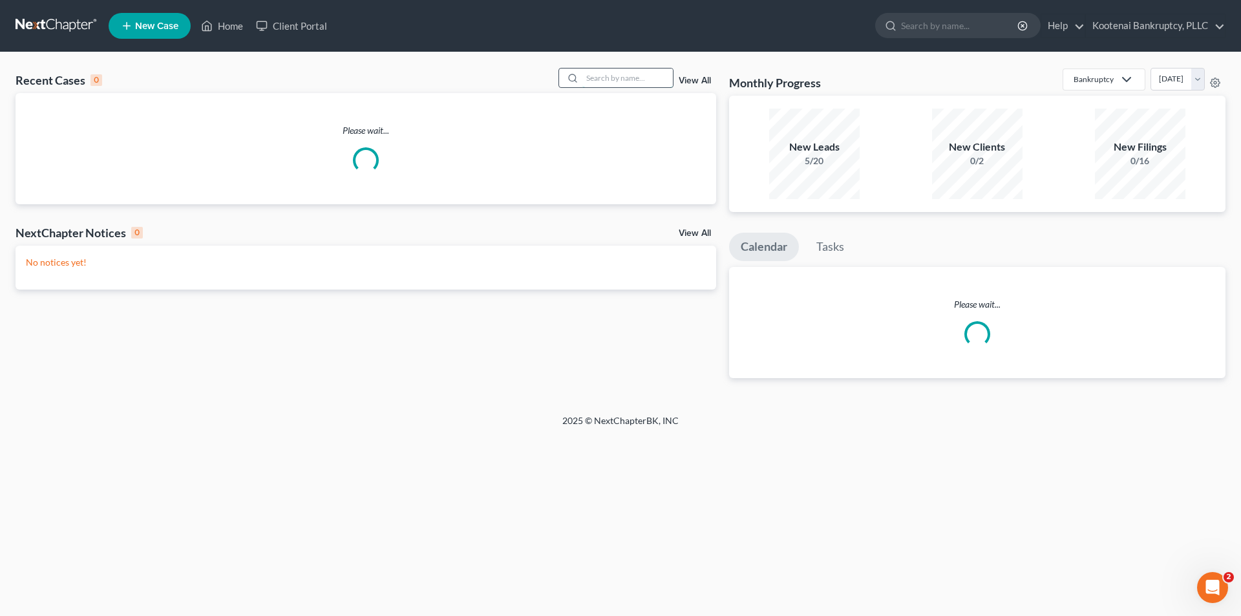
click at [619, 83] on input "search" at bounding box center [627, 78] width 90 height 19
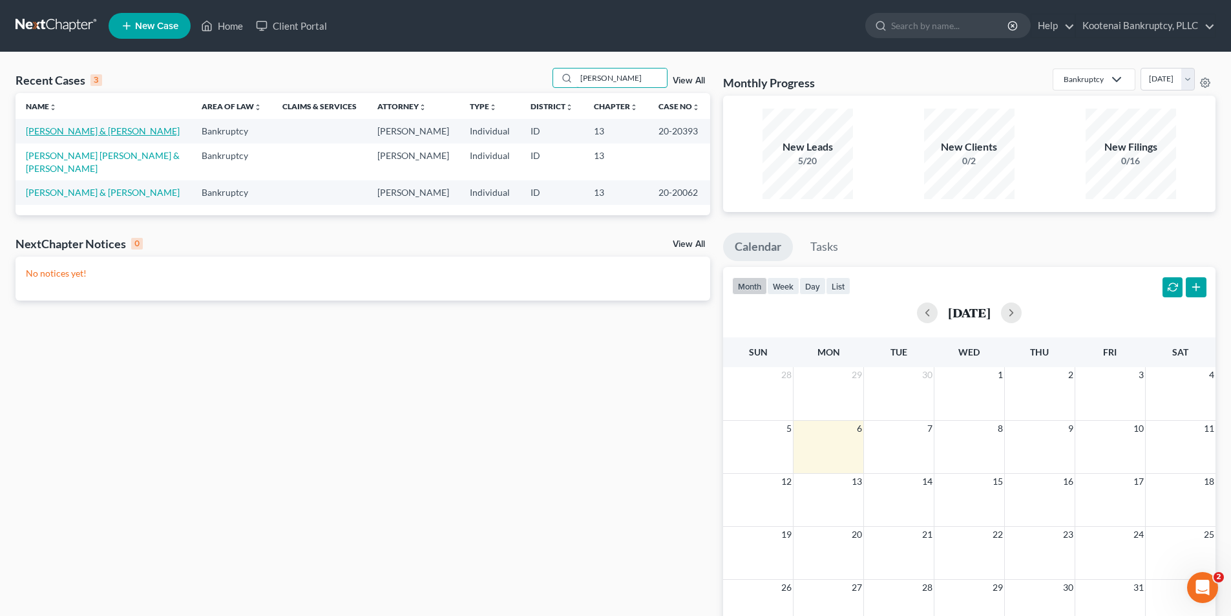
type input "[PERSON_NAME]"
click at [91, 129] on link "[PERSON_NAME] & [PERSON_NAME]" at bounding box center [103, 130] width 154 height 11
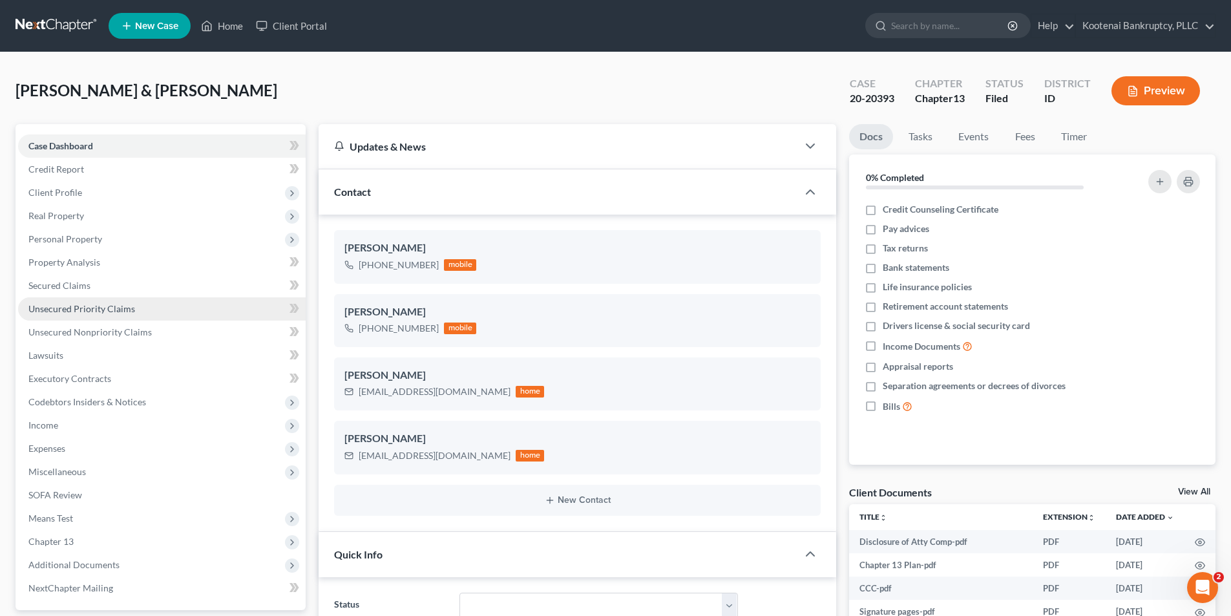
click at [108, 306] on span "Unsecured Priority Claims" at bounding box center [81, 308] width 107 height 11
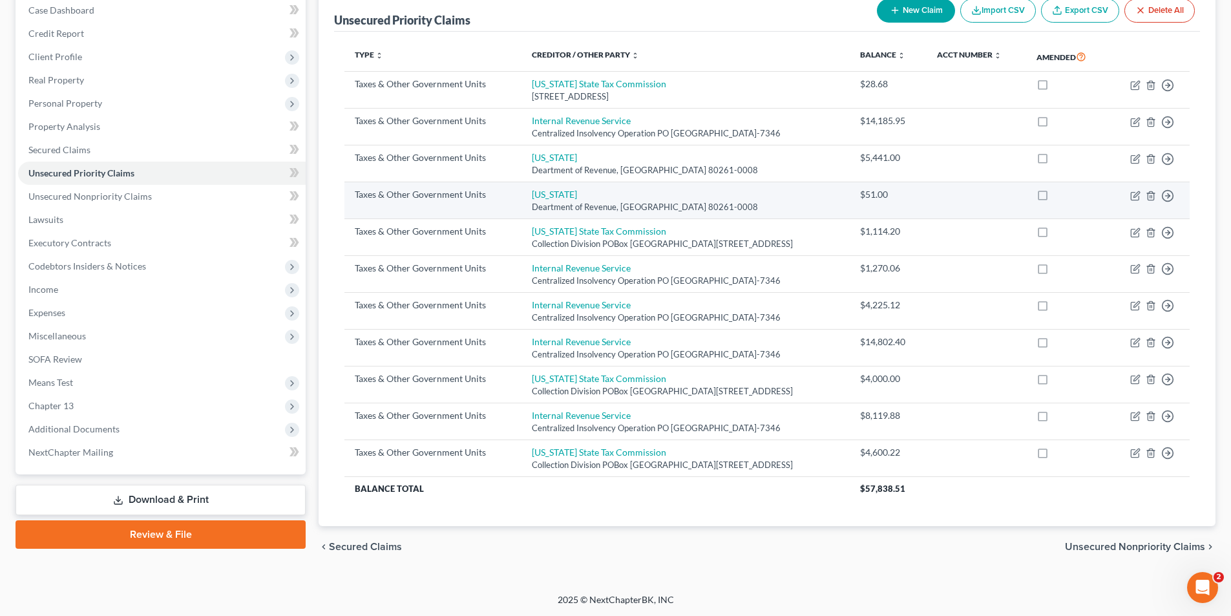
scroll to position [71, 0]
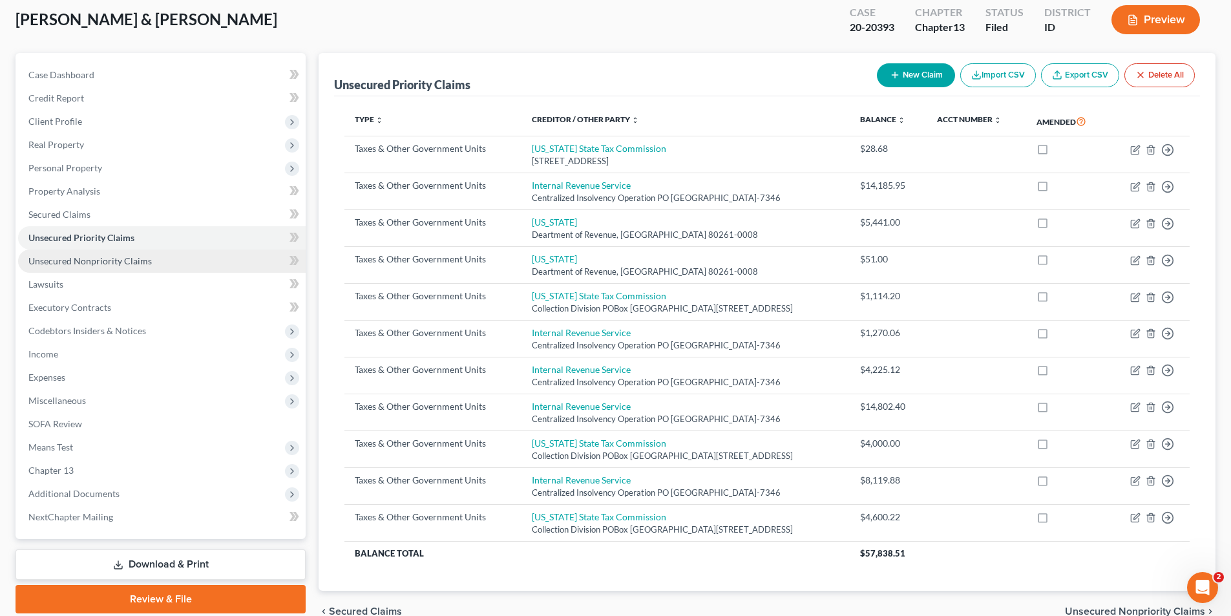
click at [138, 257] on span "Unsecured Nonpriority Claims" at bounding box center [89, 260] width 123 height 11
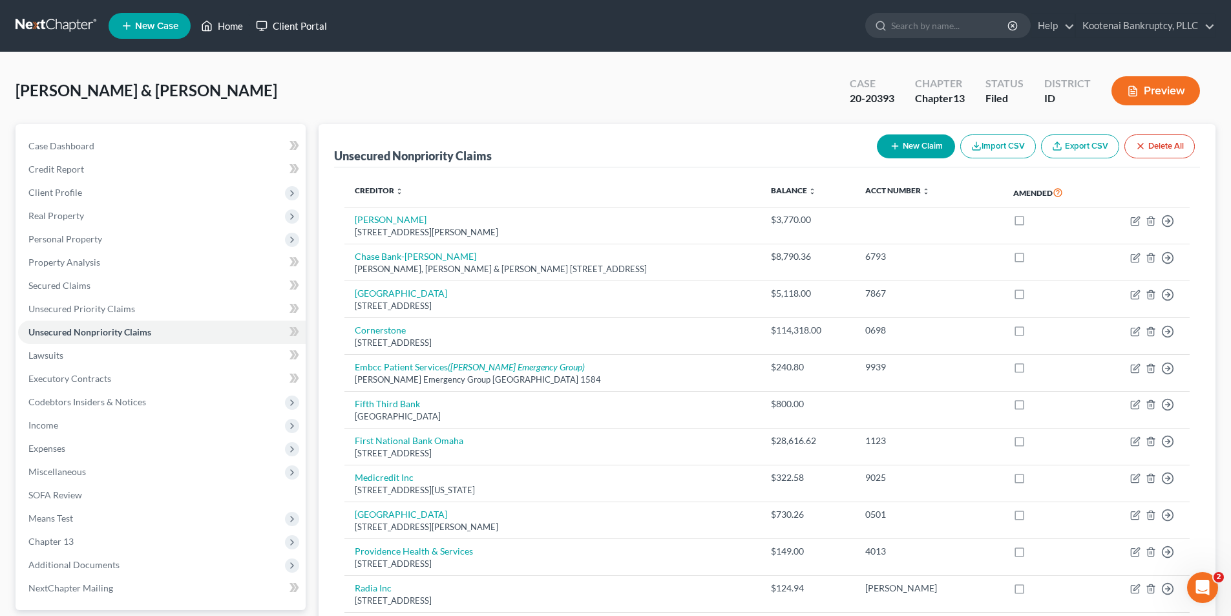
click at [231, 16] on link "Home" at bounding box center [222, 25] width 55 height 23
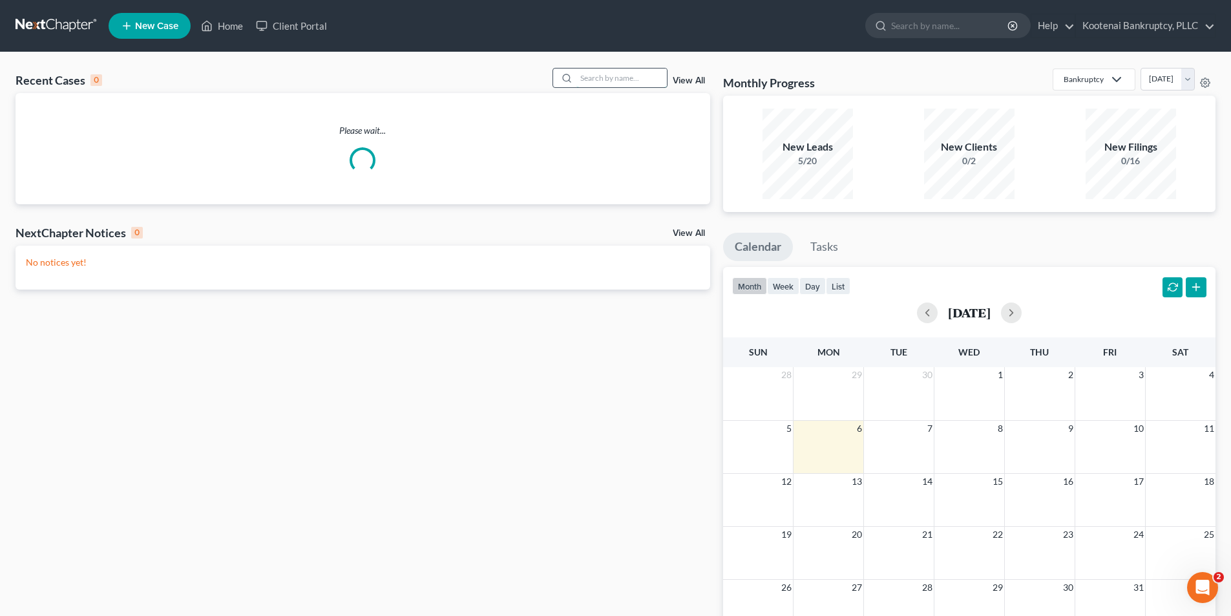
click at [583, 72] on input "search" at bounding box center [622, 78] width 90 height 19
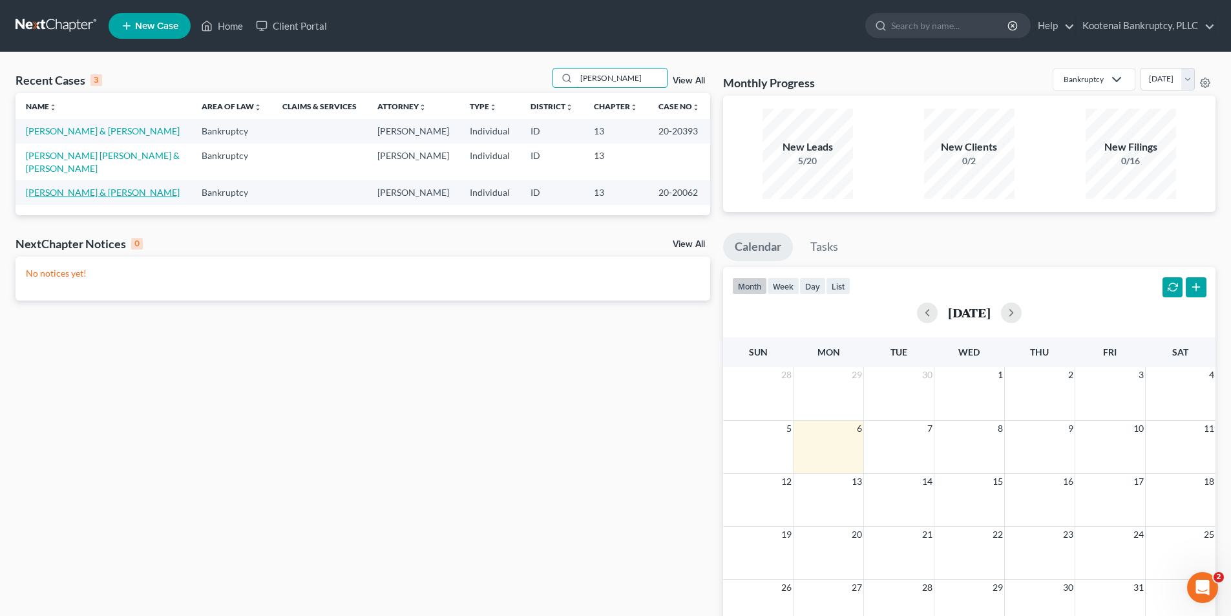
type input "[PERSON_NAME]"
click at [81, 187] on link "[PERSON_NAME] & [PERSON_NAME]" at bounding box center [103, 192] width 154 height 11
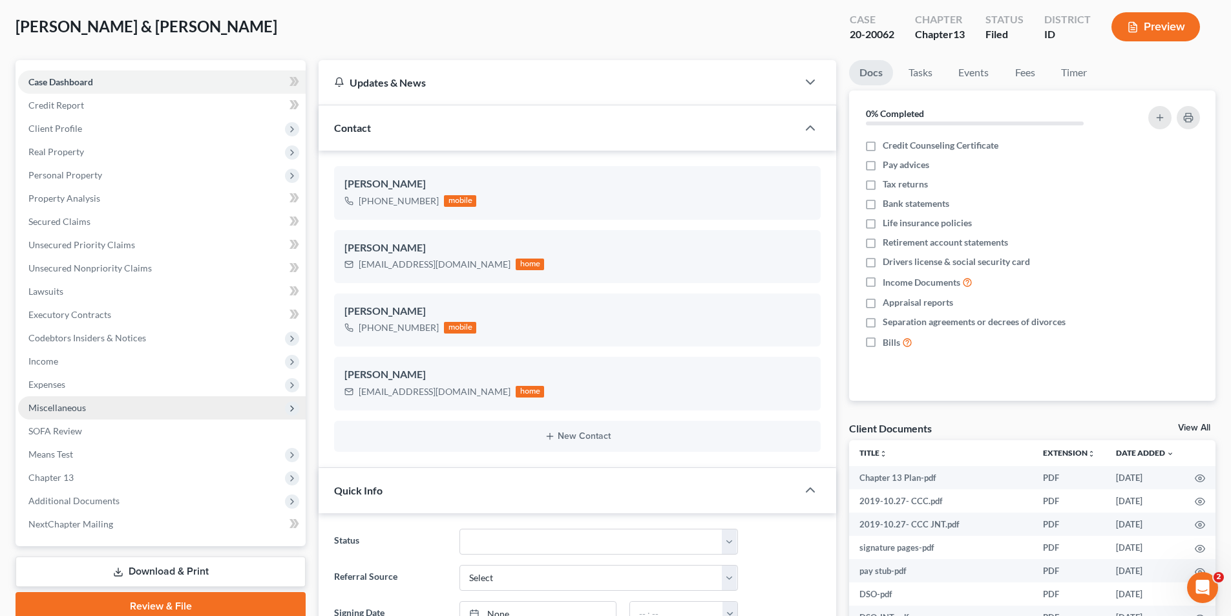
scroll to position [65, 0]
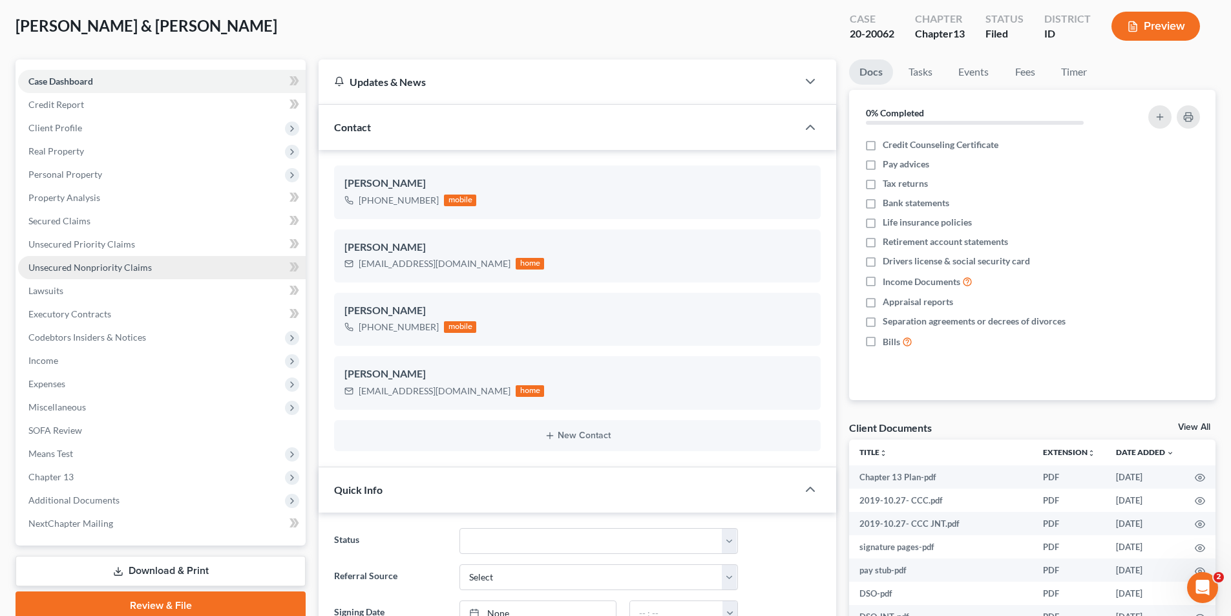
click at [83, 273] on link "Unsecured Nonpriority Claims" at bounding box center [162, 267] width 288 height 23
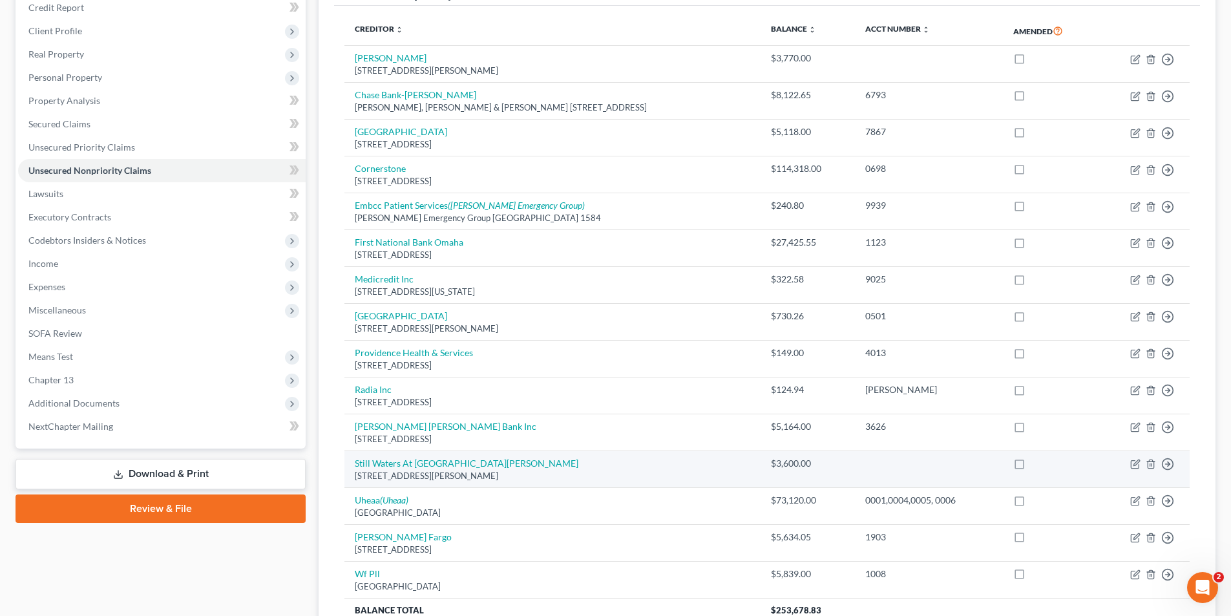
scroll to position [283, 0]
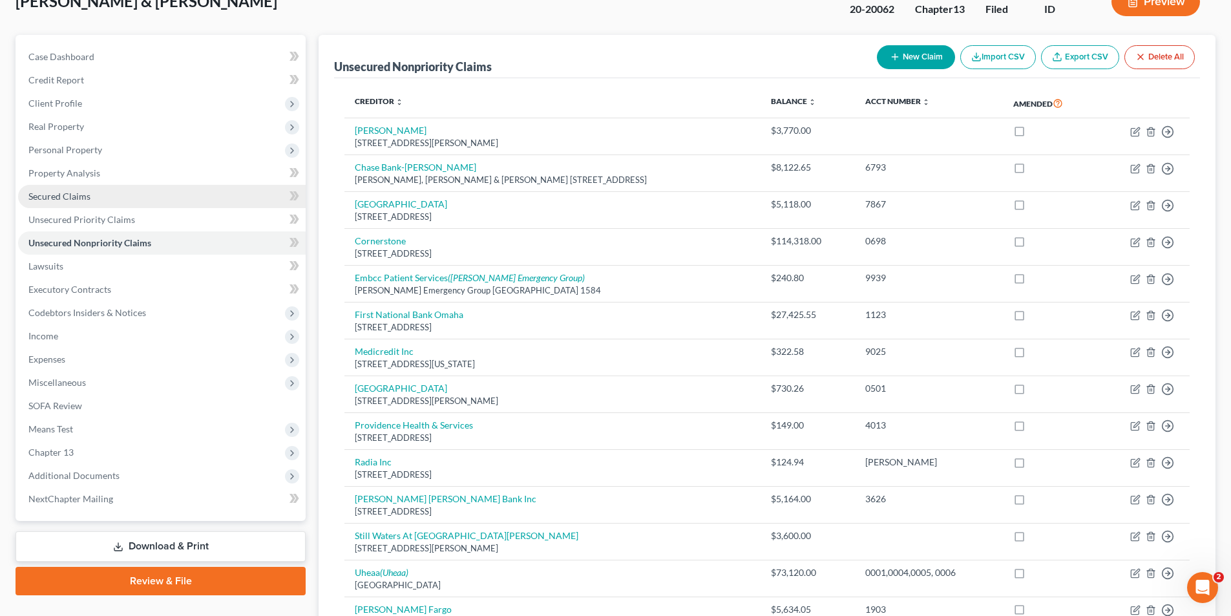
click at [126, 206] on link "Secured Claims" at bounding box center [162, 196] width 288 height 23
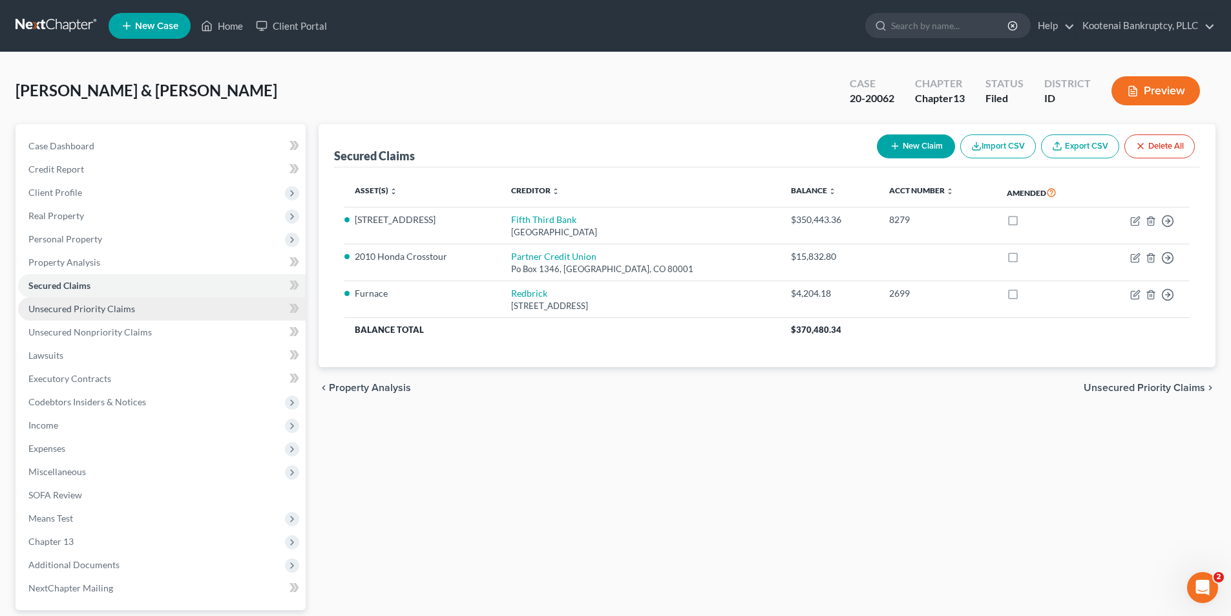
click at [134, 302] on link "Unsecured Priority Claims" at bounding box center [162, 308] width 288 height 23
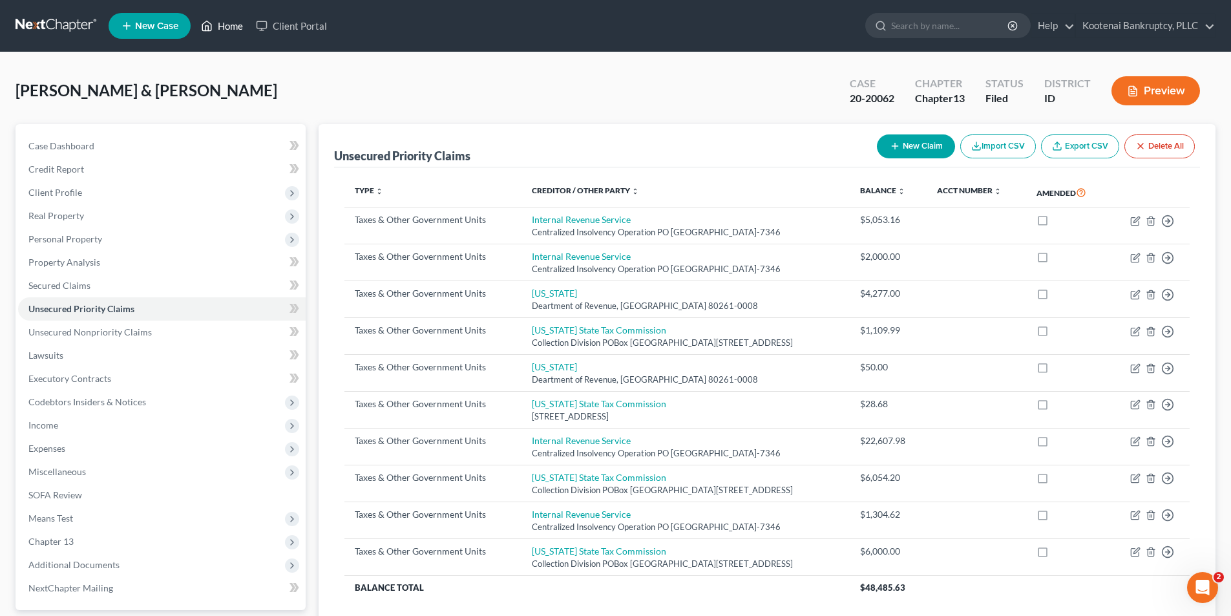
click at [236, 34] on link "Home" at bounding box center [222, 25] width 55 height 23
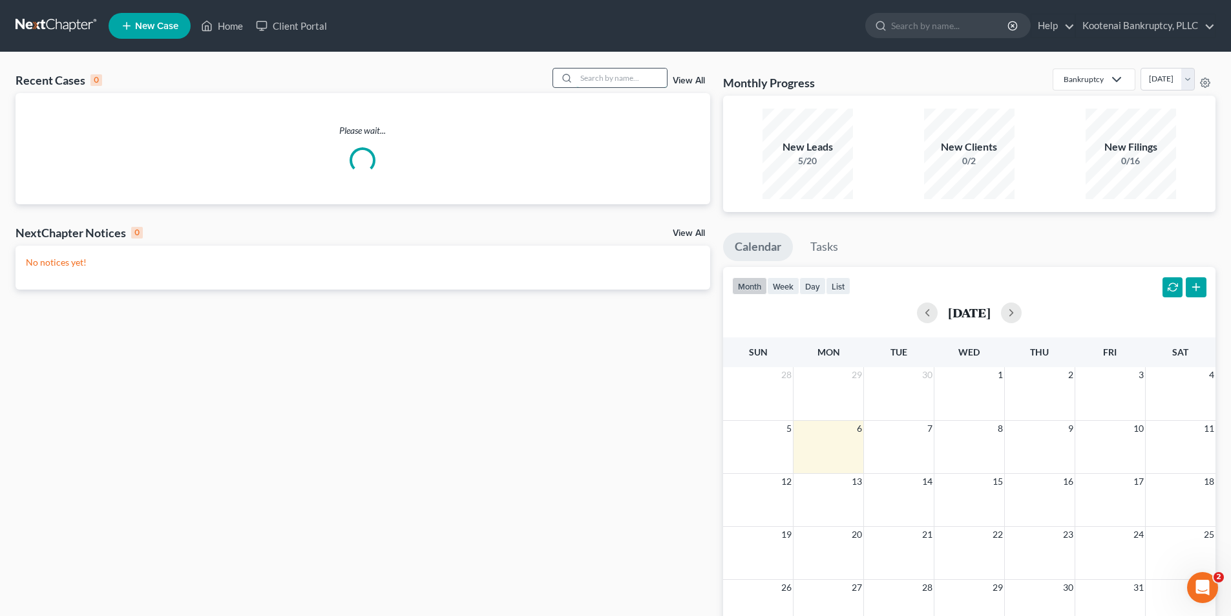
click at [622, 81] on input "search" at bounding box center [622, 78] width 90 height 19
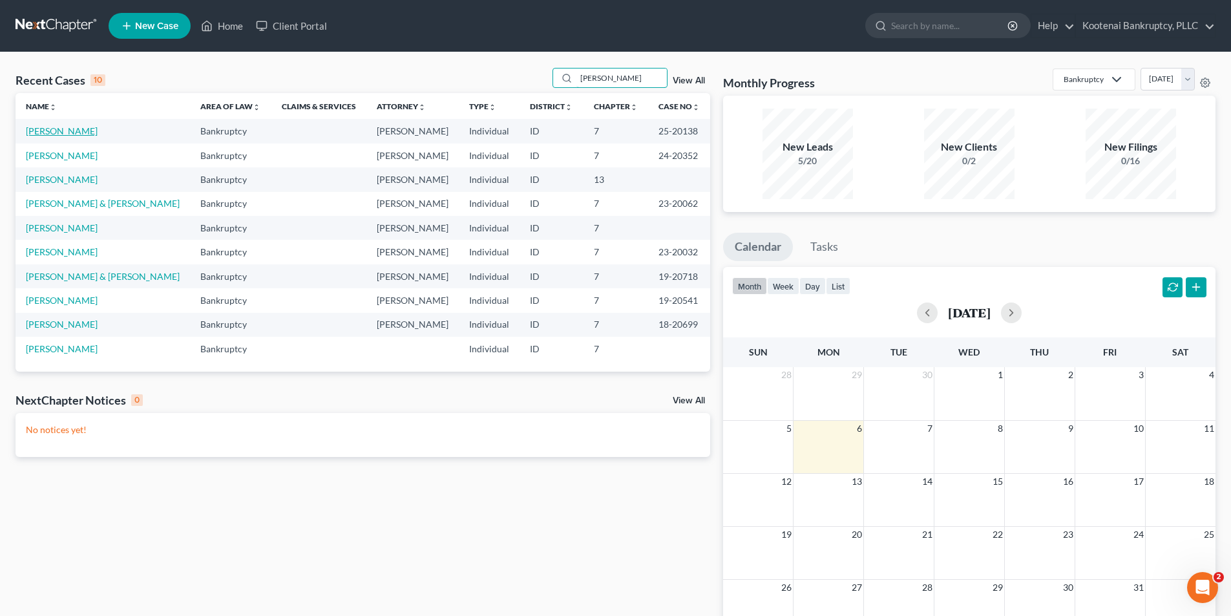
type input "[PERSON_NAME]"
click at [78, 132] on link "[PERSON_NAME]" at bounding box center [62, 130] width 72 height 11
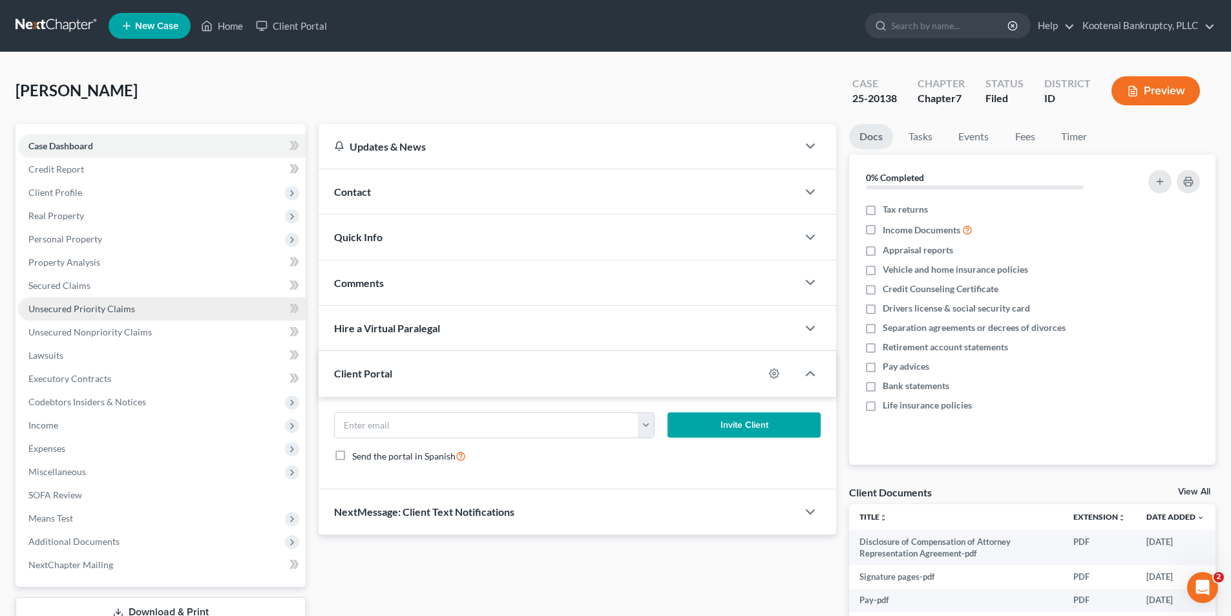
click at [74, 312] on span "Unsecured Priority Claims" at bounding box center [81, 308] width 107 height 11
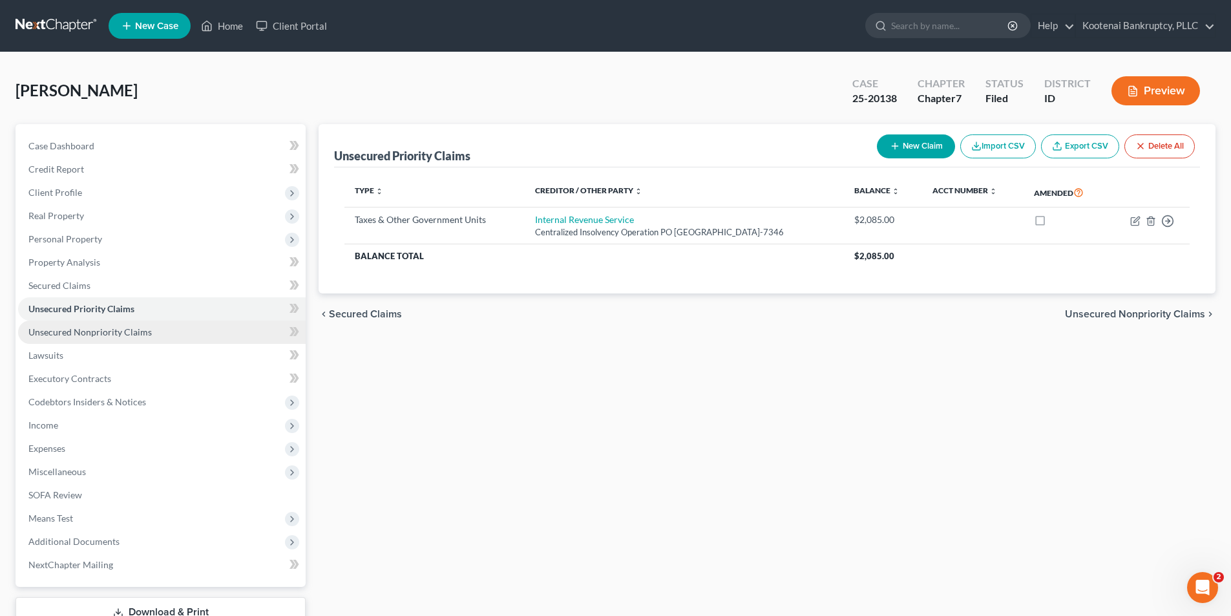
click at [79, 326] on span "Unsecured Nonpriority Claims" at bounding box center [89, 331] width 123 height 11
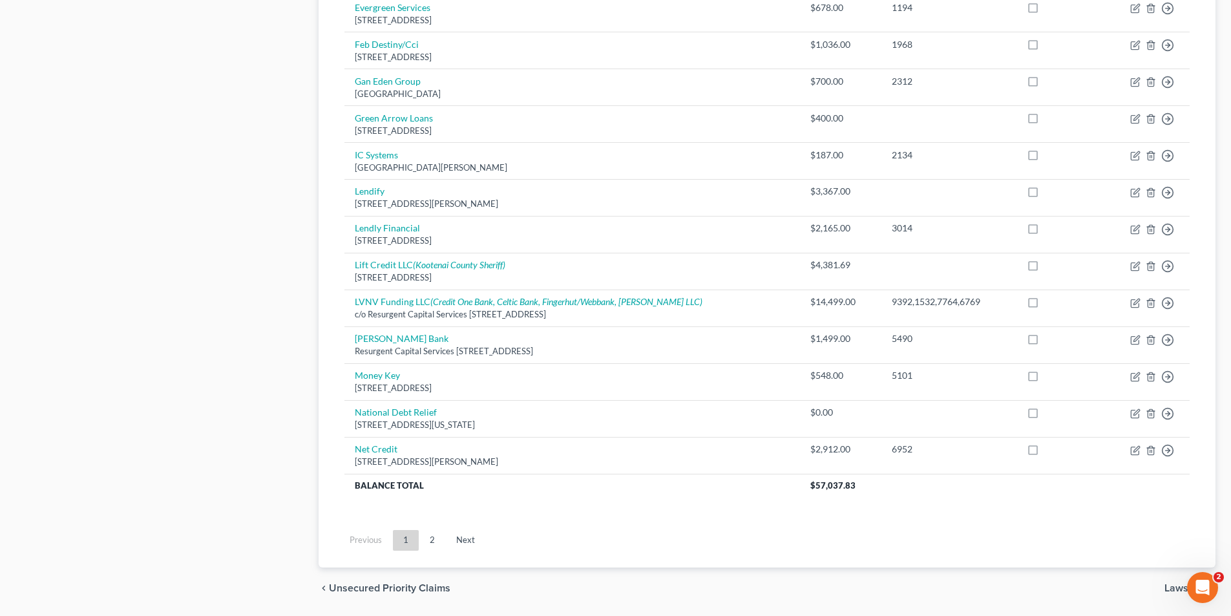
scroll to position [840, 0]
click at [420, 533] on link "2" at bounding box center [432, 538] width 26 height 21
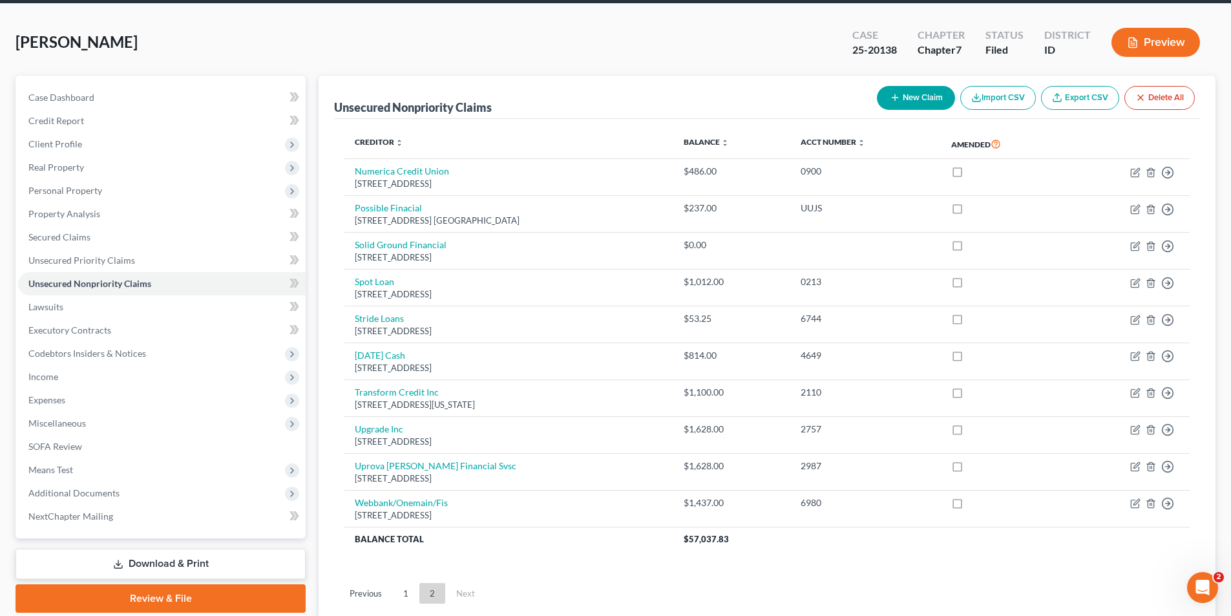
scroll to position [0, 0]
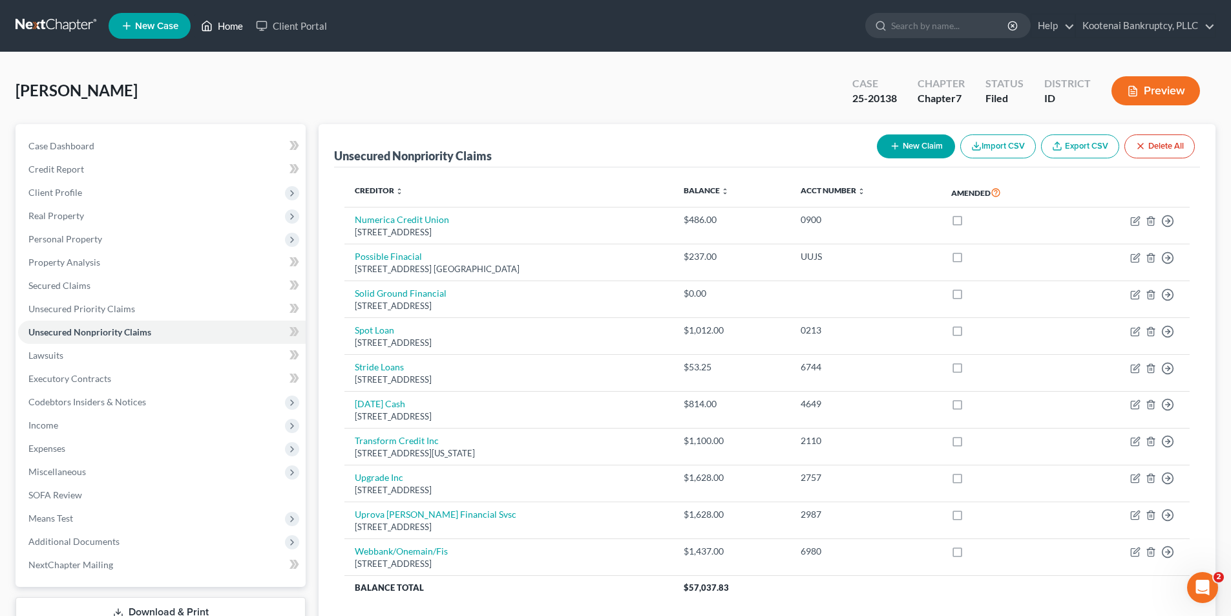
click at [235, 23] on link "Home" at bounding box center [222, 25] width 55 height 23
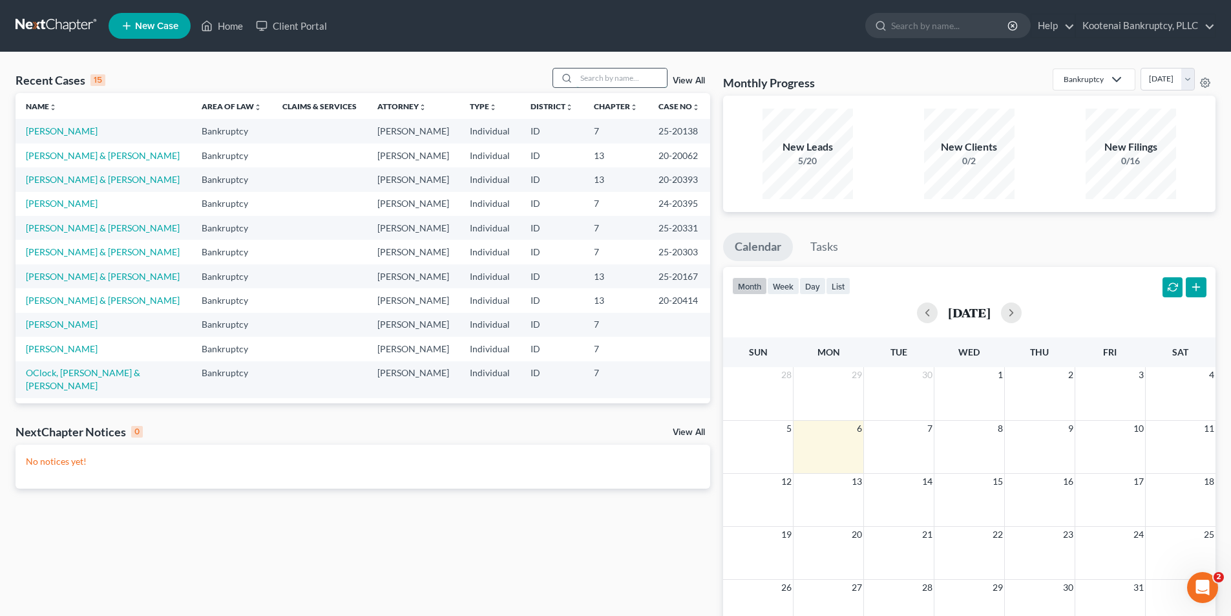
click at [584, 80] on input "search" at bounding box center [622, 78] width 90 height 19
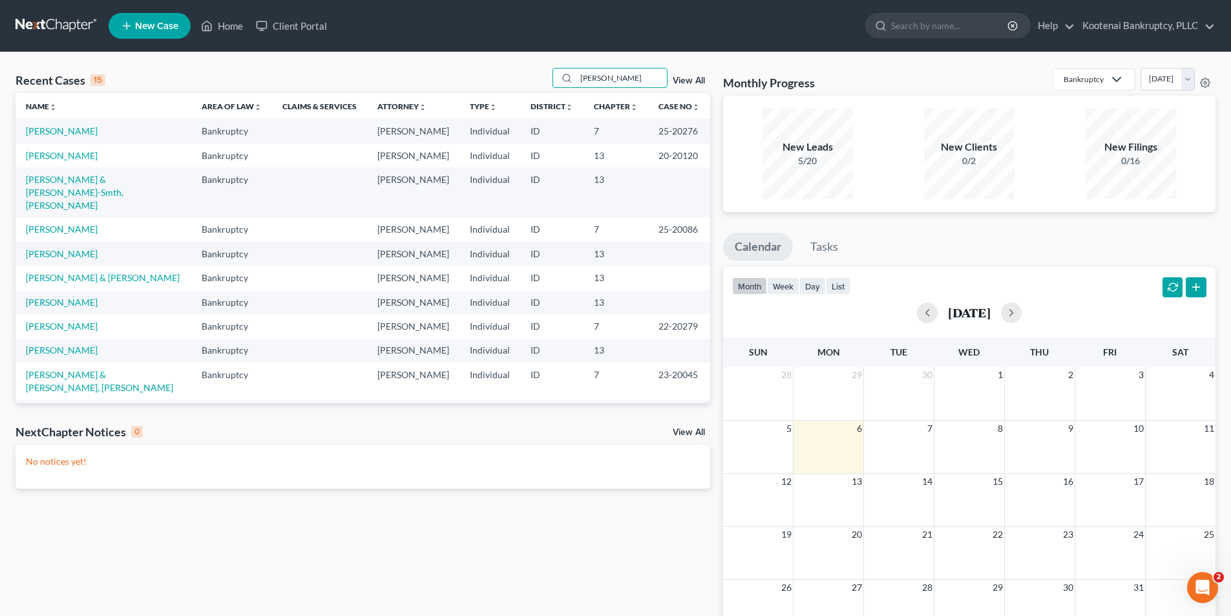
type input "[PERSON_NAME]"
click at [47, 161] on td "[PERSON_NAME]" at bounding box center [104, 155] width 176 height 24
click at [45, 161] on link "[PERSON_NAME]" at bounding box center [62, 155] width 72 height 11
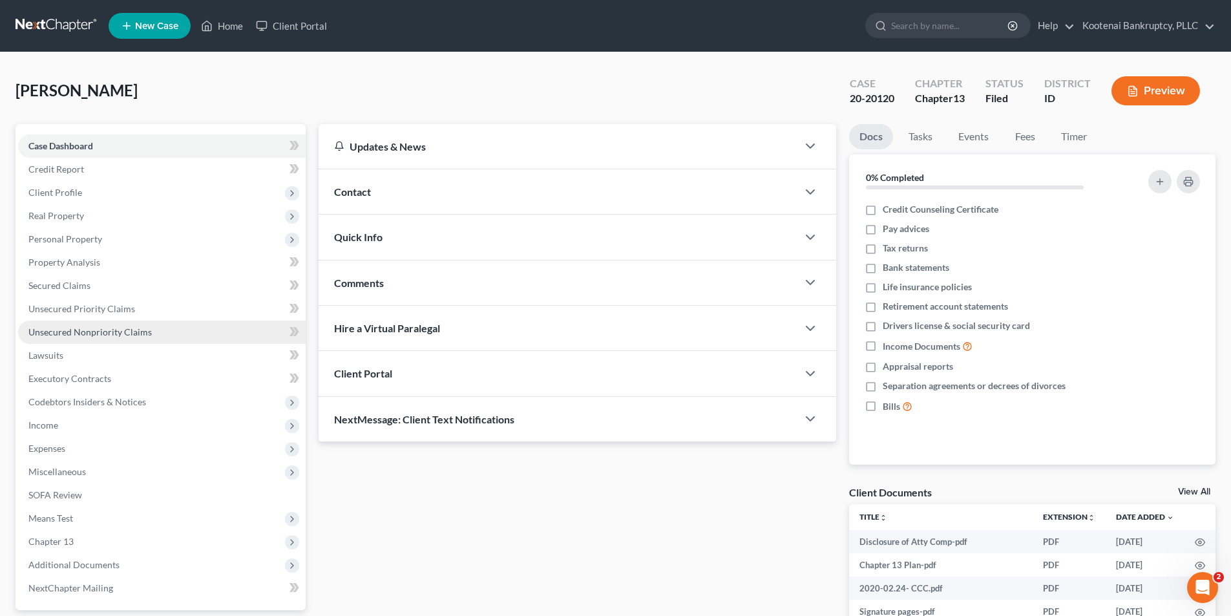
click at [63, 322] on link "Unsecured Nonpriority Claims" at bounding box center [162, 332] width 288 height 23
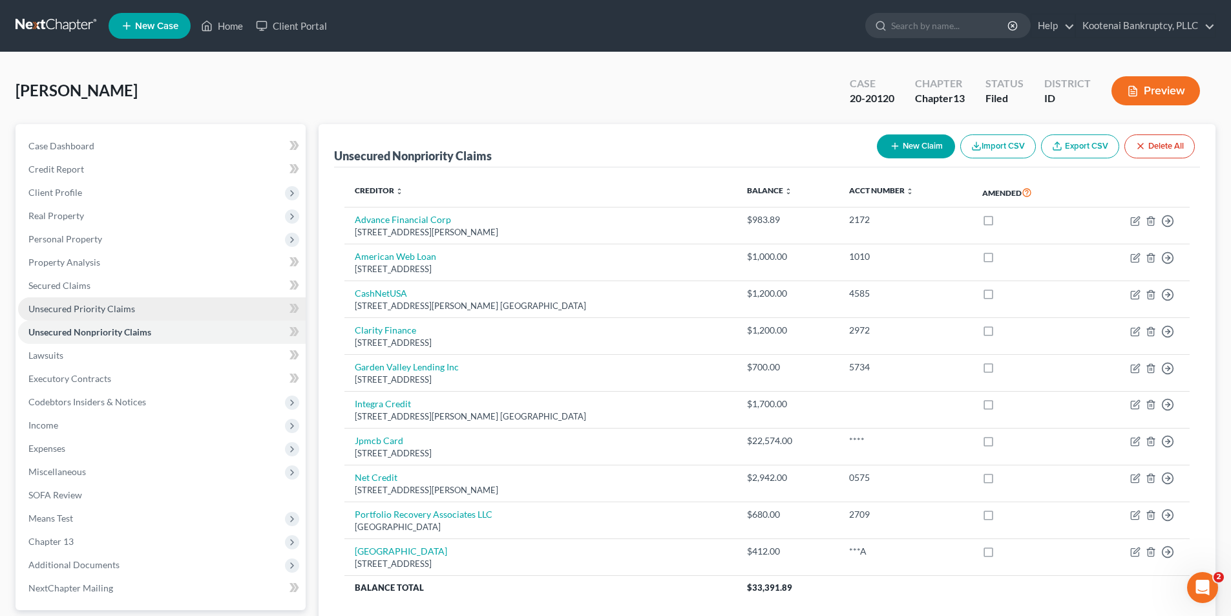
click at [98, 301] on link "Unsecured Priority Claims" at bounding box center [162, 308] width 288 height 23
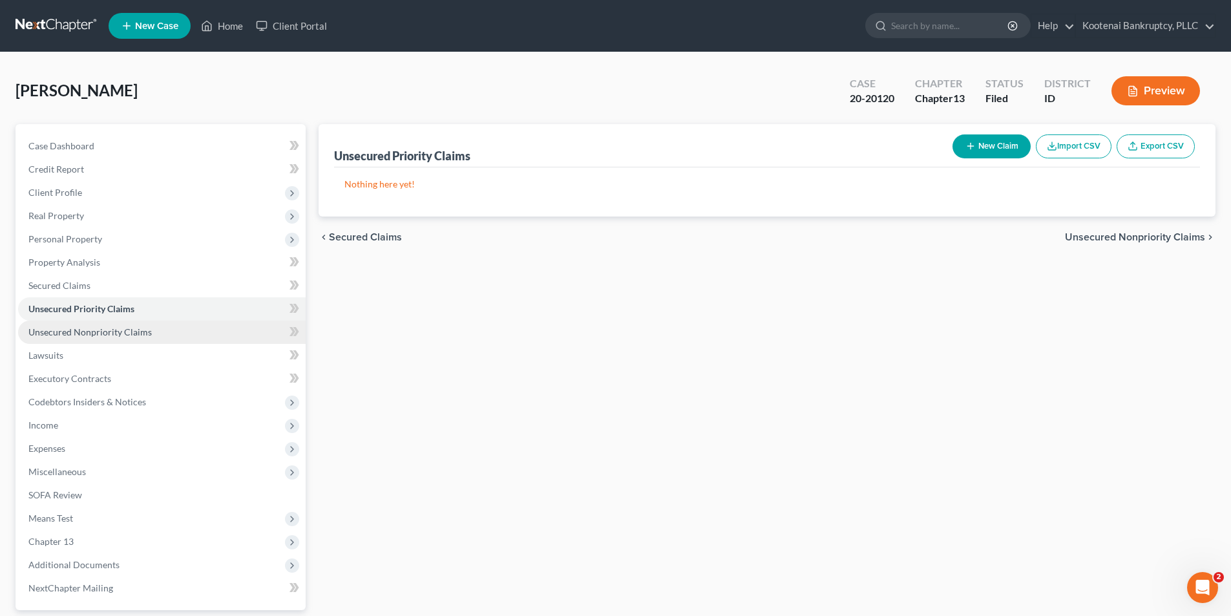
drag, startPoint x: 98, startPoint y: 329, endPoint x: 187, endPoint y: 321, distance: 89.6
click at [98, 329] on span "Unsecured Nonpriority Claims" at bounding box center [89, 331] width 123 height 11
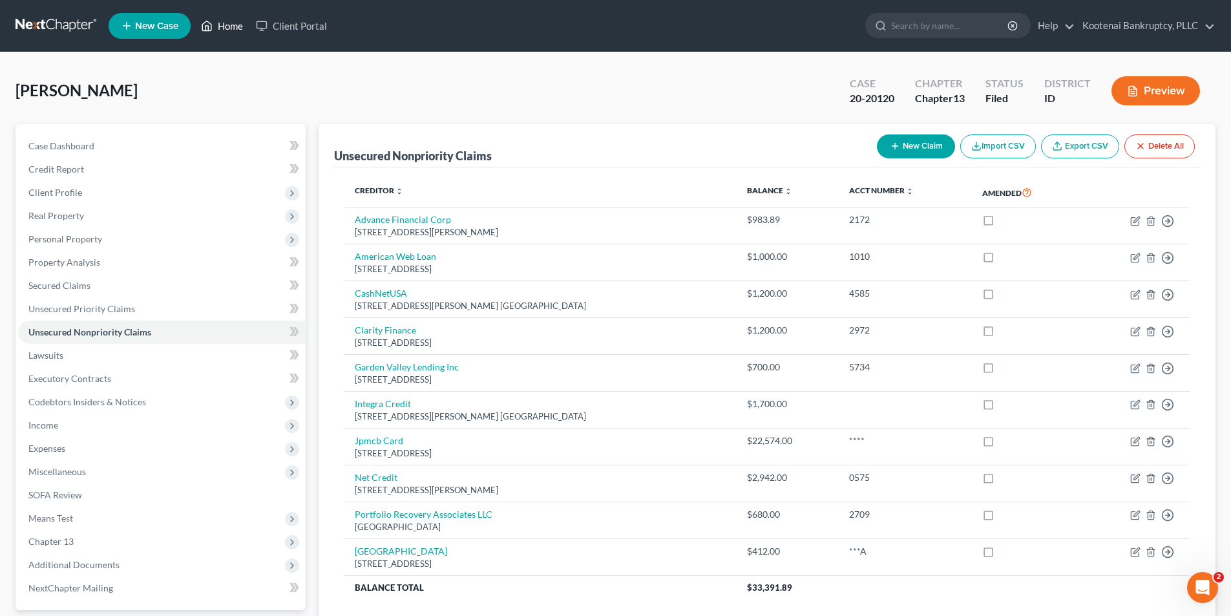
click at [224, 25] on link "Home" at bounding box center [222, 25] width 55 height 23
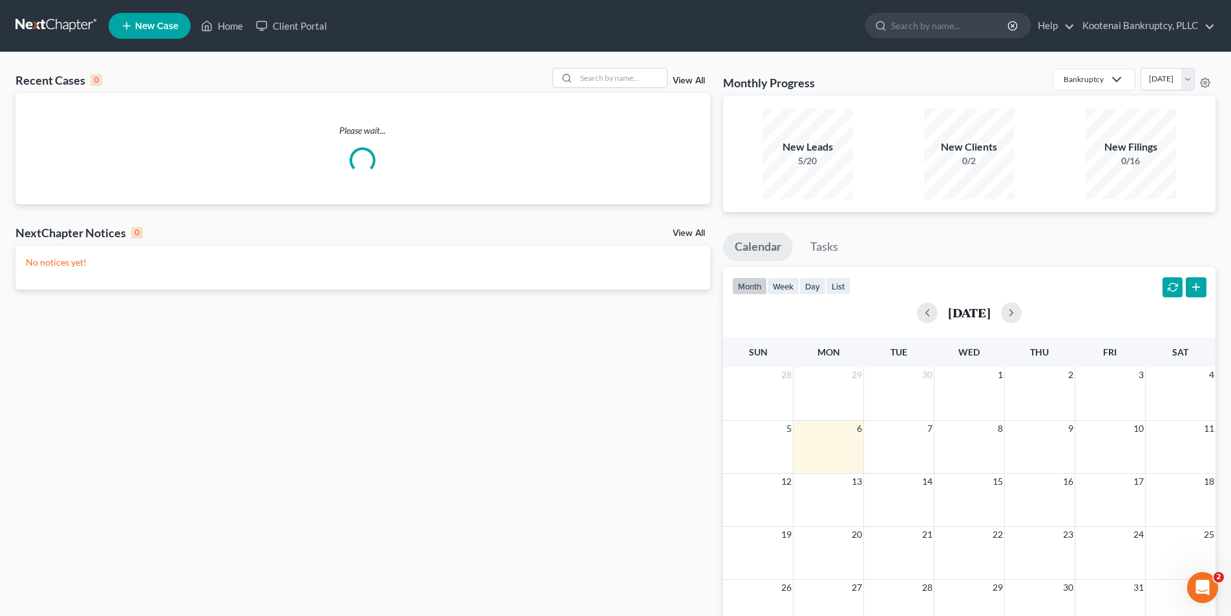
click at [643, 92] on div "Recent Cases 0 View All" at bounding box center [363, 80] width 695 height 25
click at [621, 79] on input "search" at bounding box center [622, 78] width 90 height 19
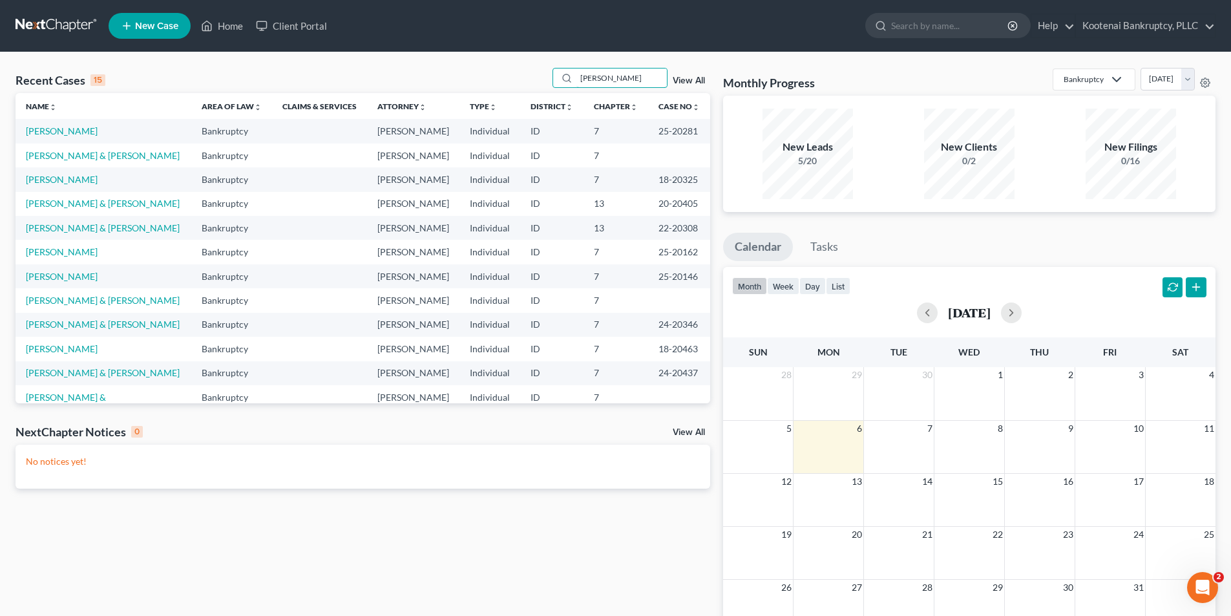
type input "[PERSON_NAME]"
click at [72, 209] on link "[PERSON_NAME] & [PERSON_NAME]" at bounding box center [103, 203] width 154 height 11
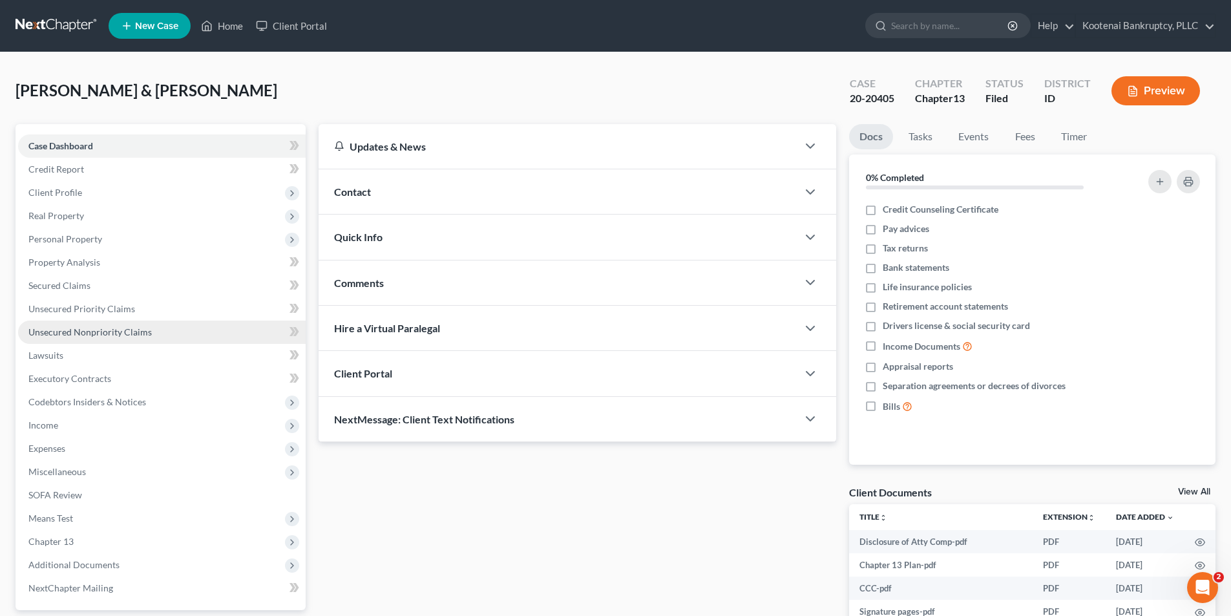
click at [67, 321] on link "Unsecured Nonpriority Claims" at bounding box center [162, 332] width 288 height 23
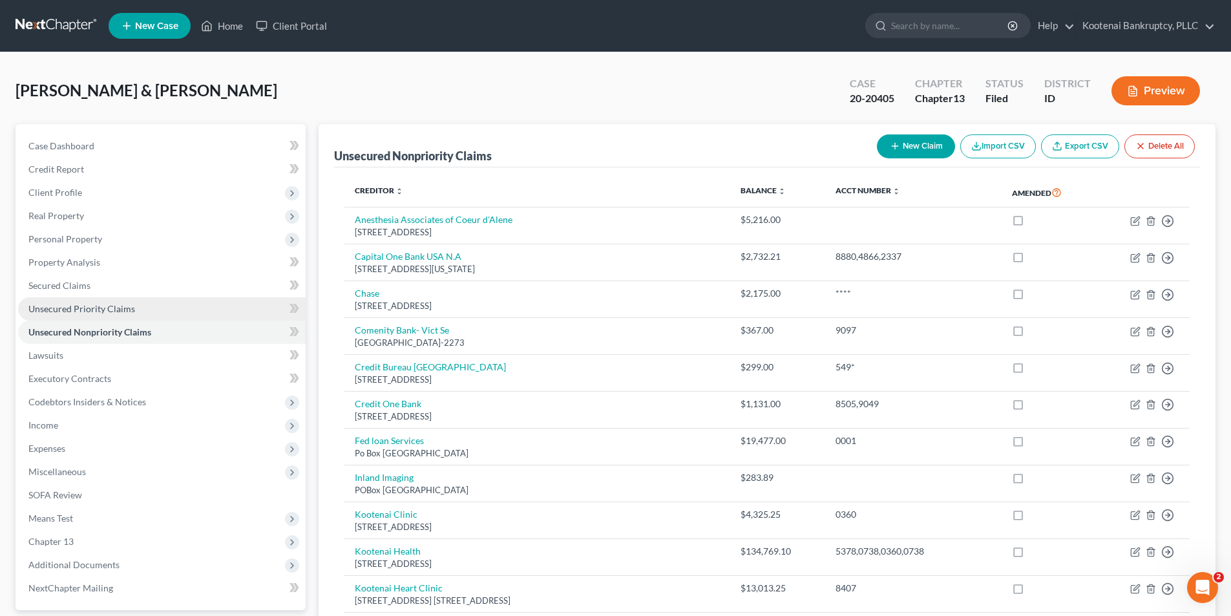
click at [153, 306] on link "Unsecured Priority Claims" at bounding box center [162, 308] width 288 height 23
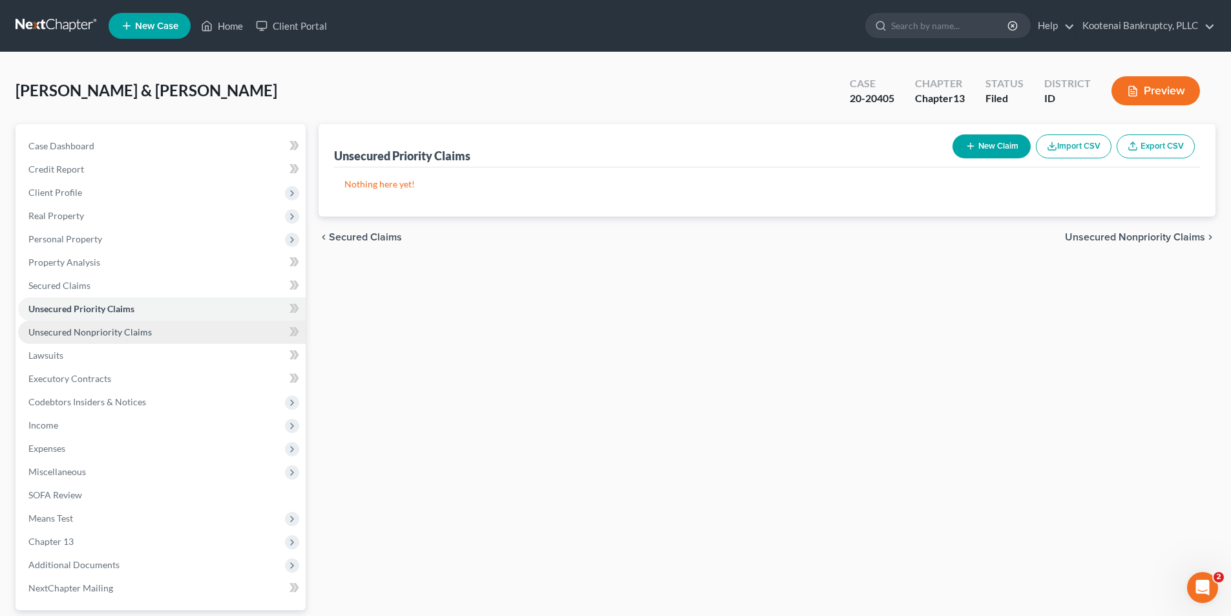
click at [98, 323] on link "Unsecured Nonpriority Claims" at bounding box center [162, 332] width 288 height 23
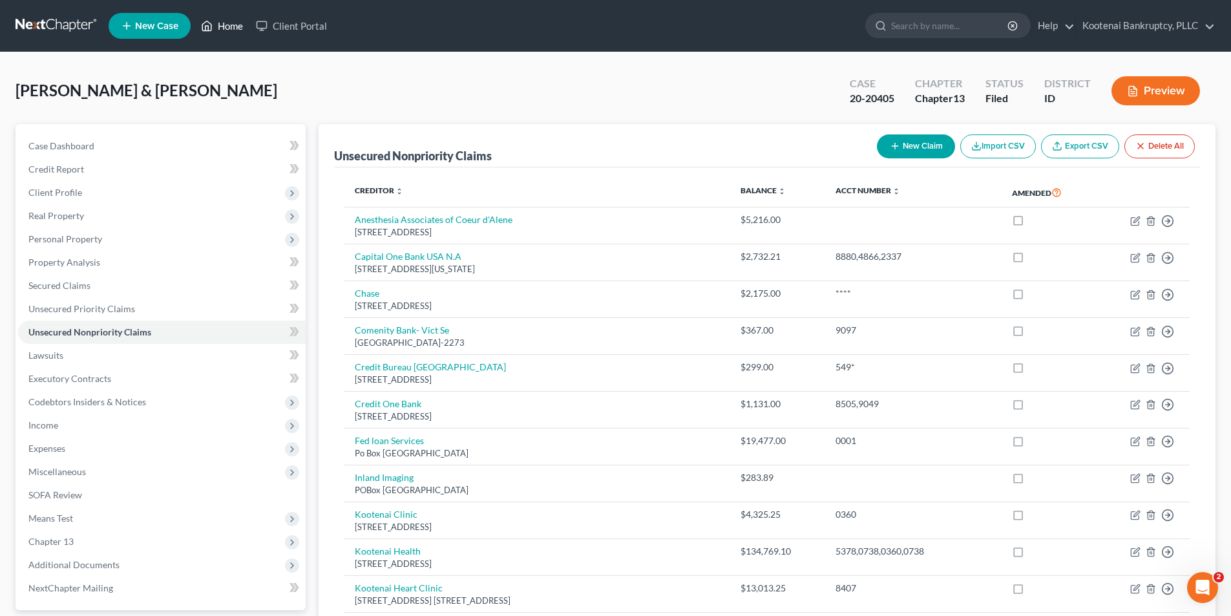
click at [238, 28] on link "Home" at bounding box center [222, 25] width 55 height 23
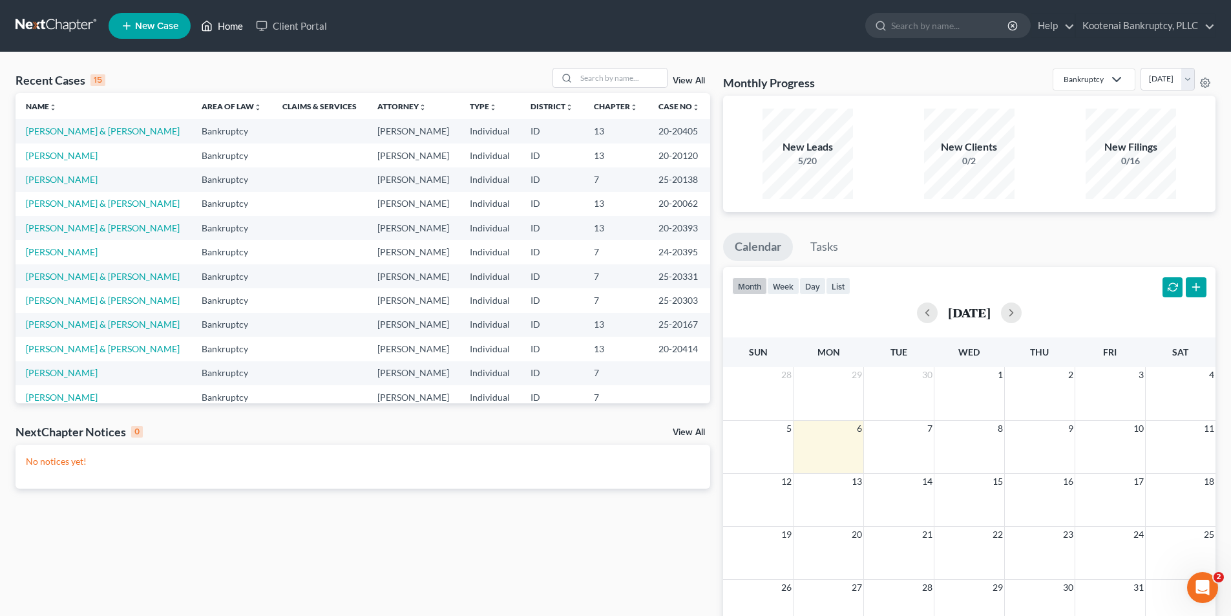
click at [233, 25] on link "Home" at bounding box center [222, 25] width 55 height 23
